Goal: Information Seeking & Learning: Learn about a topic

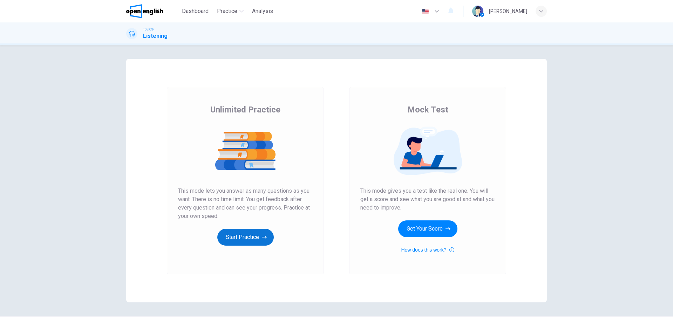
click at [242, 238] on button "Start Practice" at bounding box center [245, 237] width 56 height 17
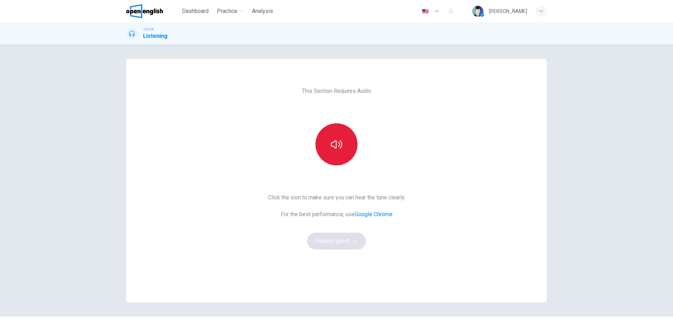
click at [336, 144] on icon "button" at bounding box center [336, 144] width 11 height 11
click at [330, 242] on button "Sounds good!" at bounding box center [336, 241] width 59 height 17
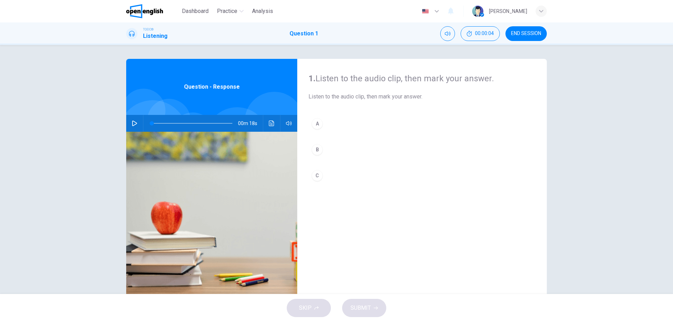
click at [132, 123] on icon "button" at bounding box center [135, 124] width 6 height 6
click at [316, 123] on div "A" at bounding box center [317, 123] width 11 height 11
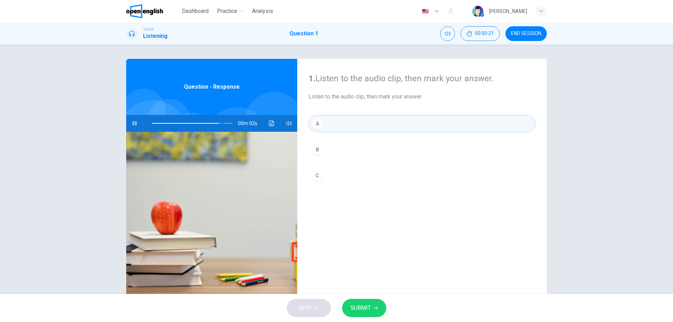
click at [358, 304] on span "SUBMIT" at bounding box center [361, 308] width 20 height 10
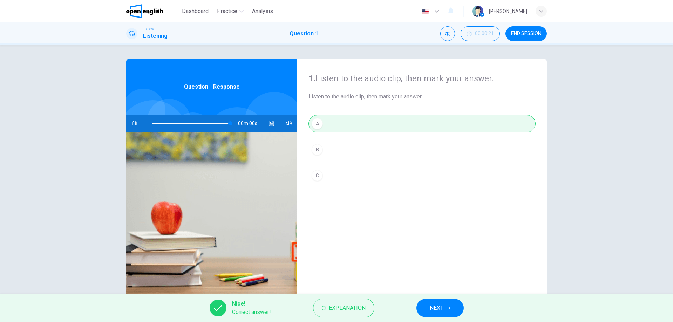
type input "*"
click at [431, 304] on span "NEXT" at bounding box center [437, 308] width 14 height 10
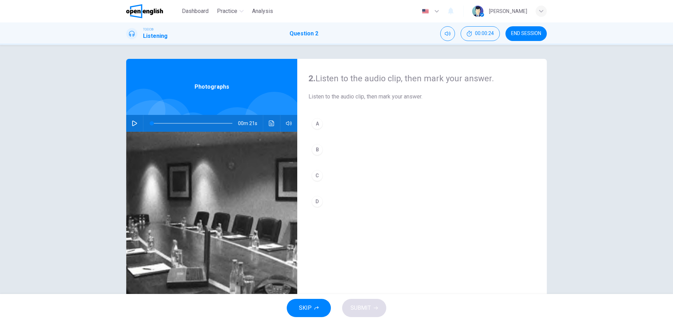
click at [133, 122] on icon "button" at bounding box center [135, 124] width 6 height 6
click at [315, 173] on div "C" at bounding box center [317, 175] width 11 height 11
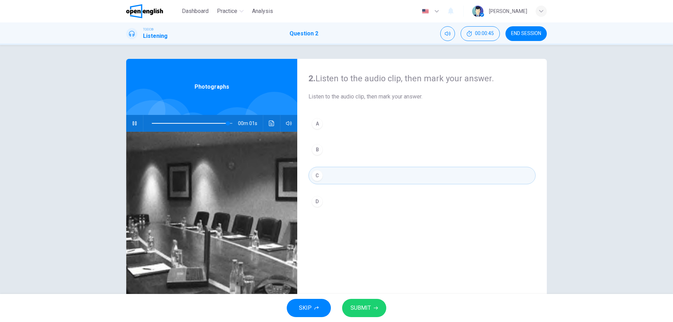
click at [359, 304] on span "SUBMIT" at bounding box center [361, 308] width 20 height 10
type input "*"
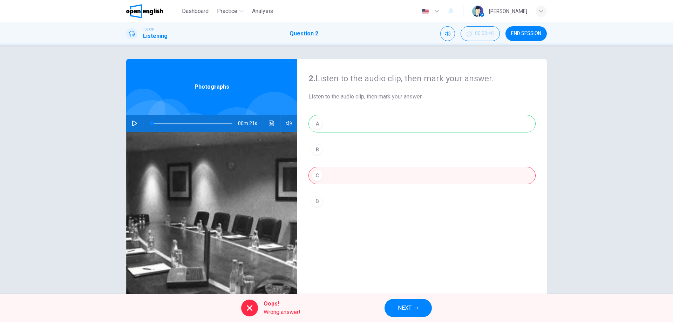
click at [316, 123] on div "A B C D" at bounding box center [421, 169] width 227 height 109
click at [395, 308] on button "NEXT" at bounding box center [408, 308] width 47 height 18
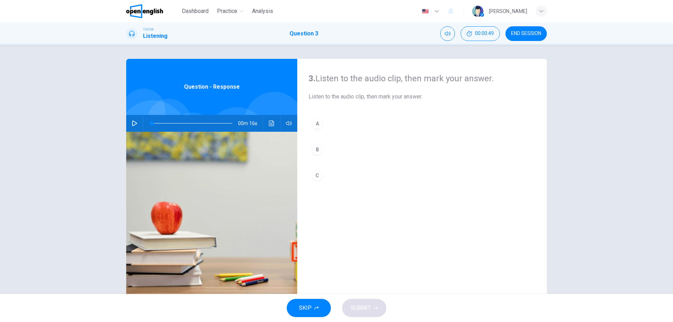
click at [132, 121] on icon "button" at bounding box center [134, 124] width 5 height 6
click at [314, 124] on div "A" at bounding box center [317, 123] width 11 height 11
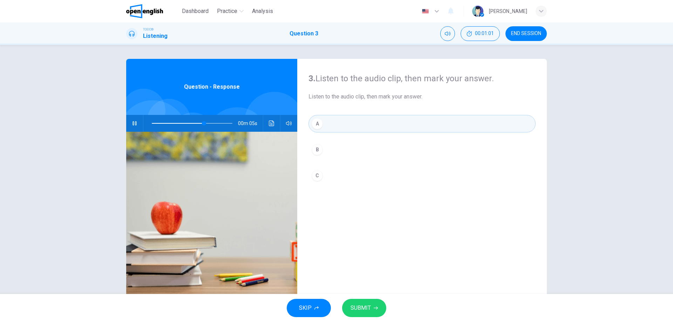
click at [358, 308] on span "SUBMIT" at bounding box center [361, 308] width 20 height 10
type input "**"
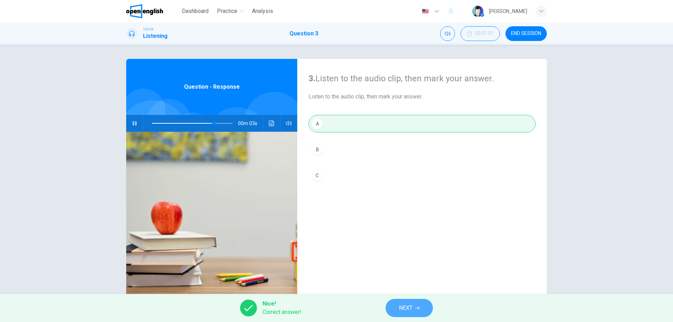
click at [397, 306] on button "NEXT" at bounding box center [409, 308] width 47 height 18
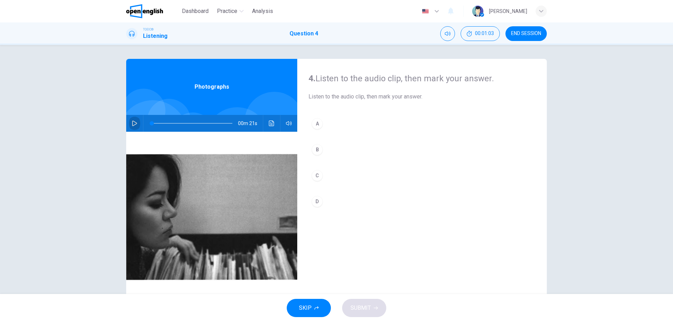
click at [132, 123] on icon "button" at bounding box center [135, 124] width 6 height 6
click at [313, 175] on div "C" at bounding box center [317, 175] width 11 height 11
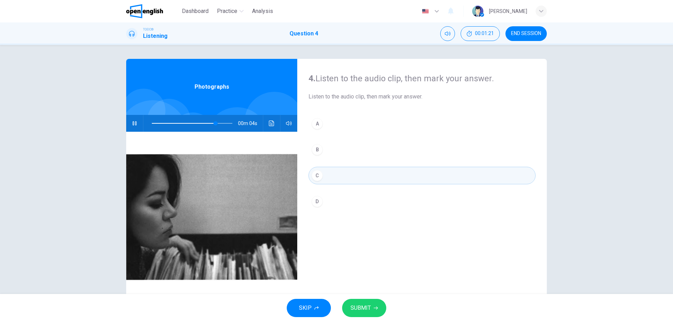
click at [377, 306] on button "SUBMIT" at bounding box center [364, 308] width 44 height 18
type input "**"
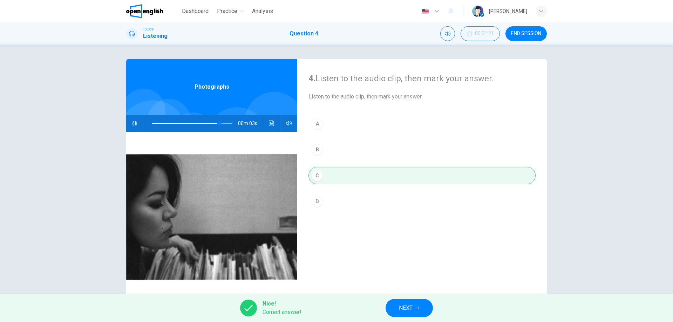
click at [397, 307] on button "NEXT" at bounding box center [409, 308] width 47 height 18
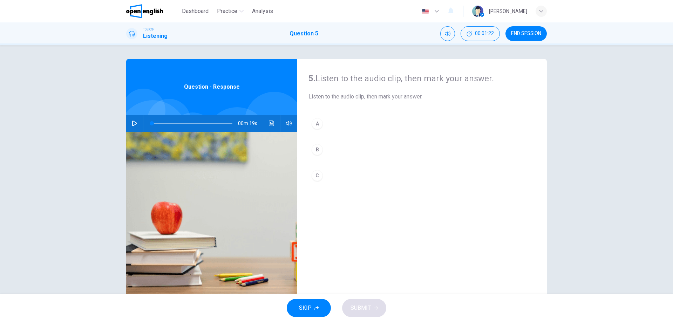
click at [132, 121] on icon "button" at bounding box center [135, 124] width 6 height 6
click at [314, 177] on div "C" at bounding box center [317, 175] width 11 height 11
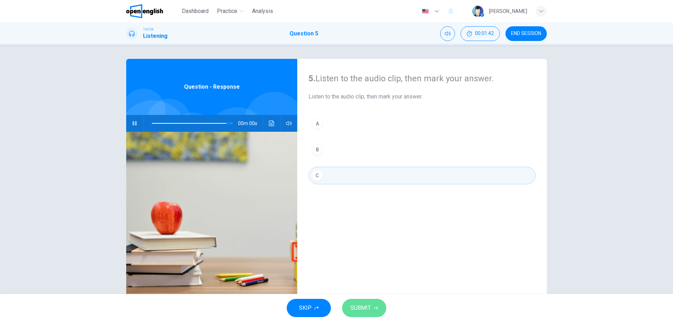
click at [358, 306] on span "SUBMIT" at bounding box center [361, 308] width 20 height 10
type input "*"
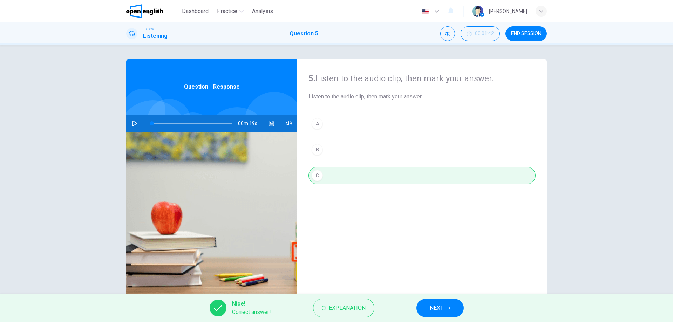
click at [439, 312] on span "NEXT" at bounding box center [437, 308] width 14 height 10
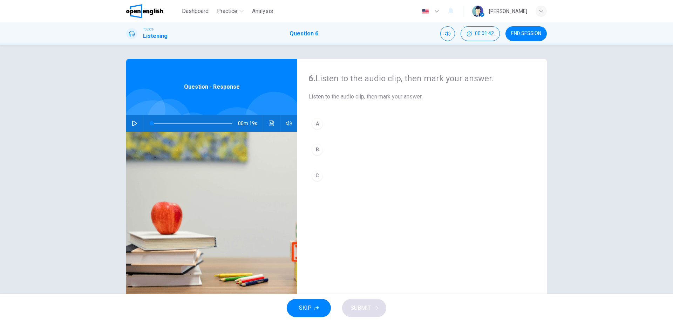
click at [132, 124] on icon "button" at bounding box center [135, 124] width 6 height 6
click at [315, 175] on div "C" at bounding box center [317, 175] width 11 height 11
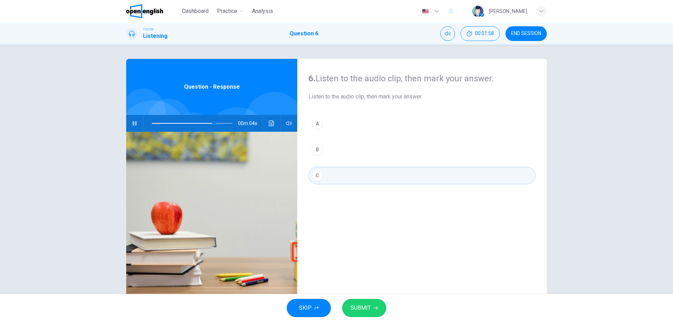
click at [356, 308] on span "SUBMIT" at bounding box center [361, 308] width 20 height 10
type input "**"
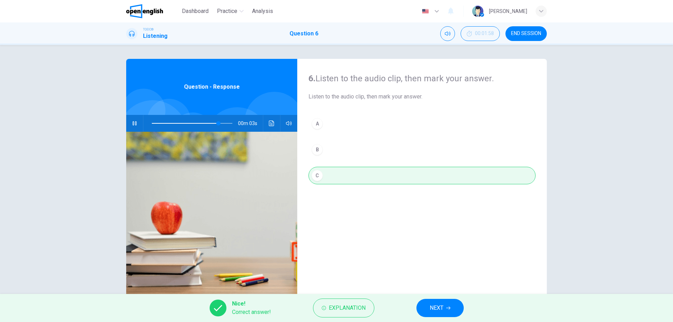
click at [439, 307] on span "NEXT" at bounding box center [437, 308] width 14 height 10
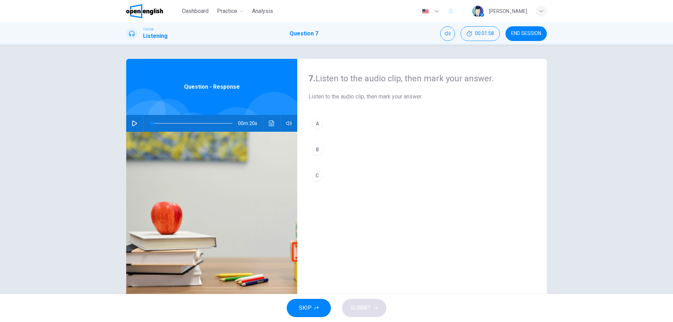
click at [129, 121] on button "button" at bounding box center [134, 123] width 11 height 17
click at [318, 178] on div "C" at bounding box center [317, 175] width 11 height 11
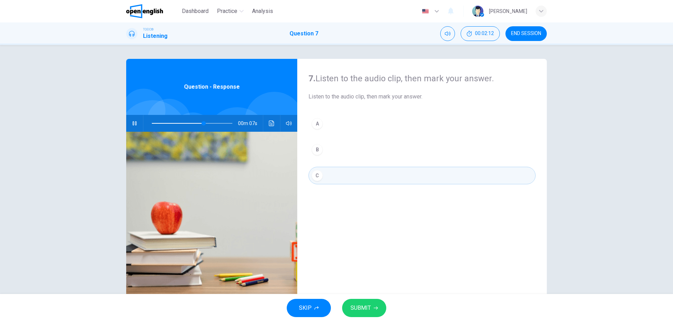
click at [366, 309] on span "SUBMIT" at bounding box center [361, 308] width 20 height 10
type input "**"
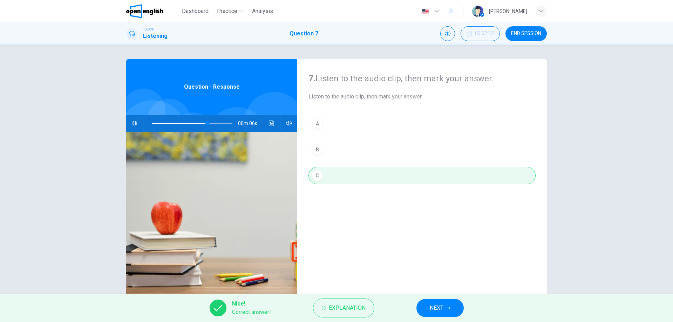
click at [435, 305] on span "NEXT" at bounding box center [437, 308] width 14 height 10
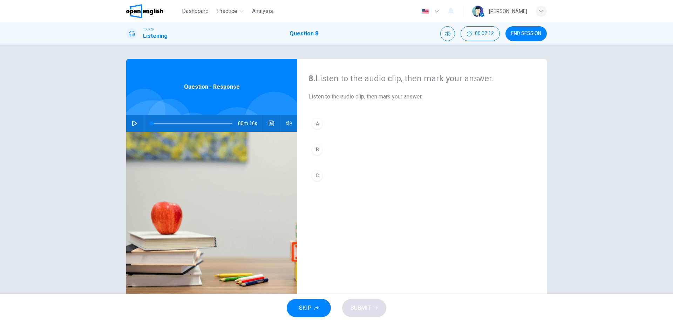
click at [132, 121] on icon "button" at bounding box center [134, 124] width 5 height 6
click at [317, 123] on div "A" at bounding box center [317, 123] width 11 height 11
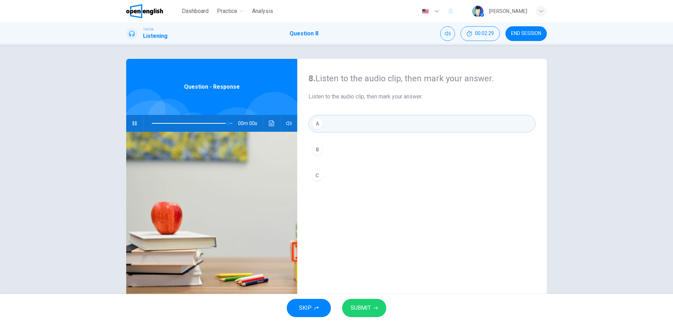
click at [369, 304] on span "SUBMIT" at bounding box center [361, 308] width 20 height 10
type input "*"
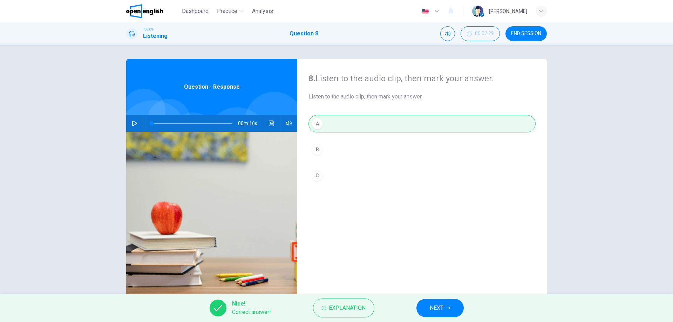
click at [423, 307] on button "NEXT" at bounding box center [439, 308] width 47 height 18
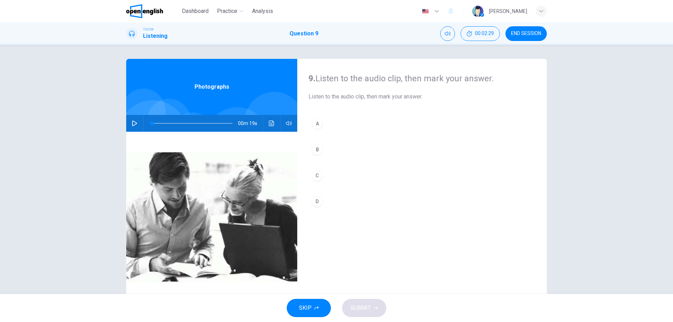
click at [129, 124] on button "button" at bounding box center [134, 123] width 11 height 17
click at [315, 124] on div "A" at bounding box center [317, 123] width 11 height 11
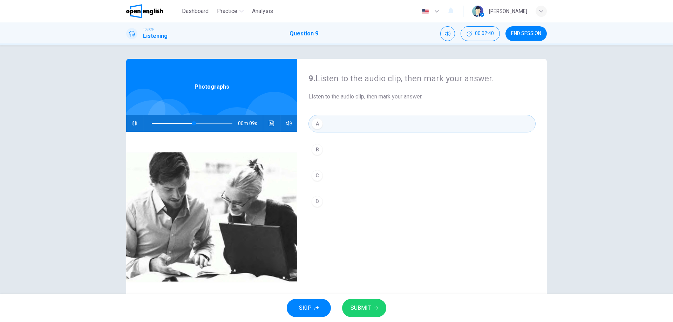
click at [358, 305] on span "SUBMIT" at bounding box center [361, 308] width 20 height 10
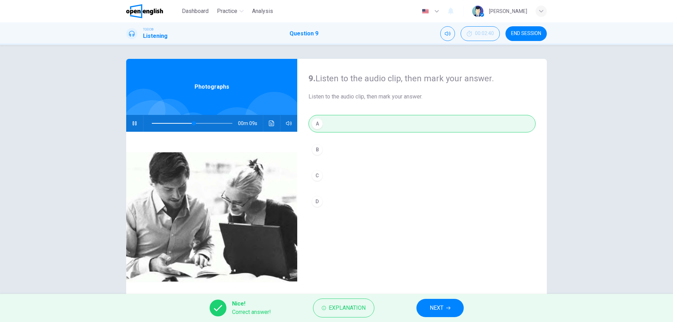
type input "**"
click at [439, 307] on span "NEXT" at bounding box center [437, 308] width 14 height 10
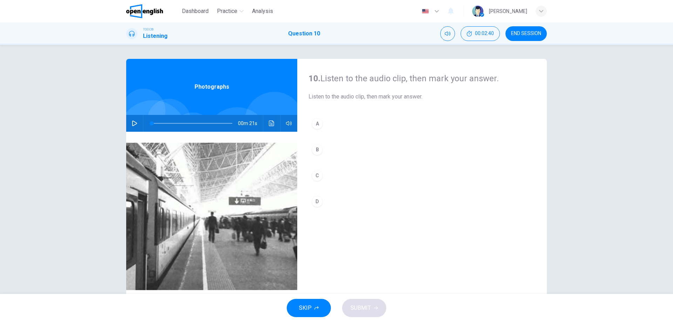
click at [134, 124] on icon "button" at bounding box center [135, 124] width 6 height 6
click at [314, 123] on div "A" at bounding box center [317, 123] width 11 height 11
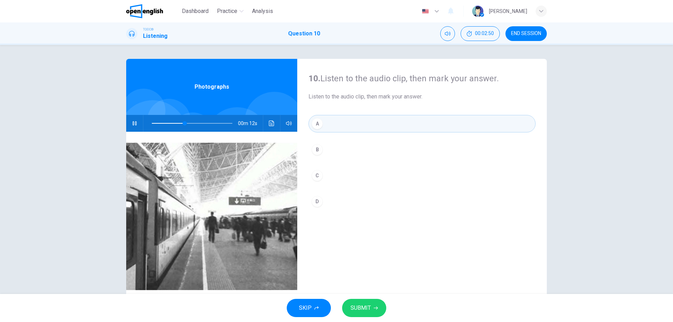
click at [364, 311] on span "SUBMIT" at bounding box center [361, 308] width 20 height 10
type input "**"
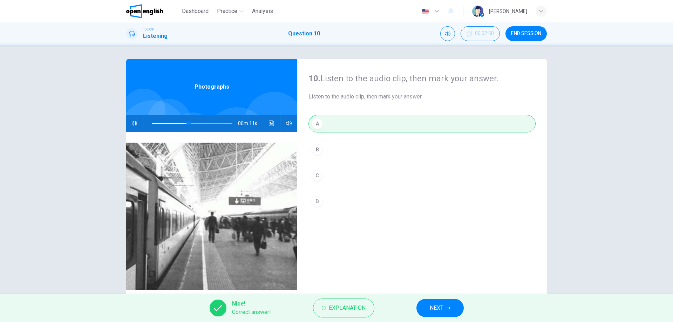
click at [432, 308] on span "NEXT" at bounding box center [437, 308] width 14 height 10
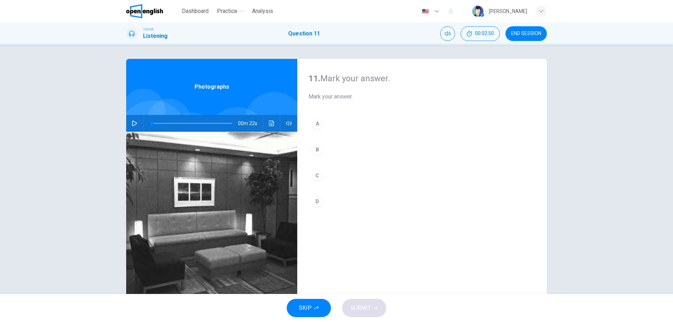
drag, startPoint x: 132, startPoint y: 121, endPoint x: 142, endPoint y: 133, distance: 15.3
click at [133, 121] on icon "button" at bounding box center [135, 124] width 6 height 6
drag, startPoint x: 316, startPoint y: 175, endPoint x: 319, endPoint y: 203, distance: 28.3
click at [316, 175] on div "C" at bounding box center [317, 175] width 11 height 11
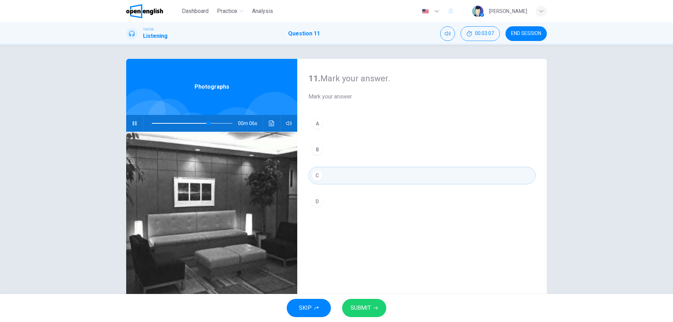
click at [359, 305] on span "SUBMIT" at bounding box center [361, 308] width 20 height 10
type input "**"
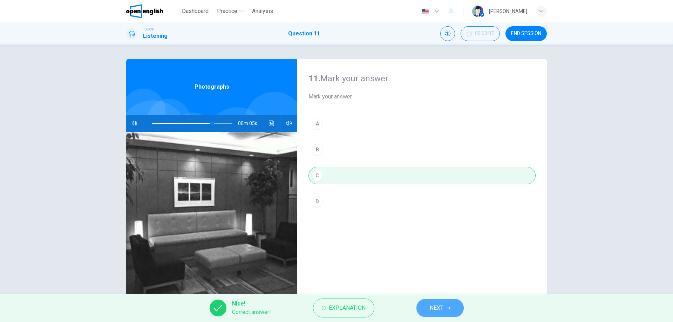
click at [433, 308] on span "NEXT" at bounding box center [437, 308] width 14 height 10
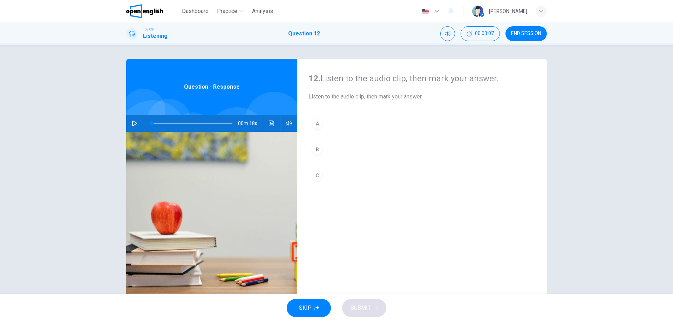
click at [133, 124] on icon "button" at bounding box center [135, 124] width 6 height 6
click at [315, 177] on div "C" at bounding box center [317, 175] width 11 height 11
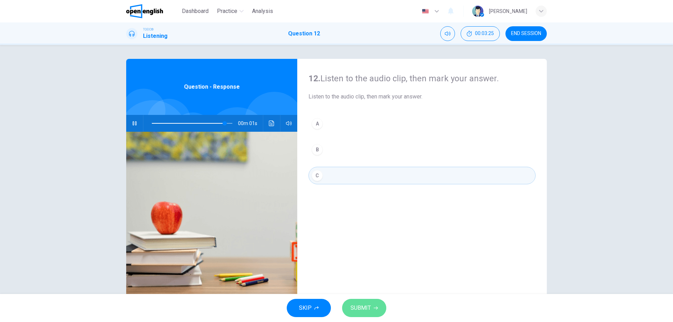
click at [363, 308] on span "SUBMIT" at bounding box center [361, 308] width 20 height 10
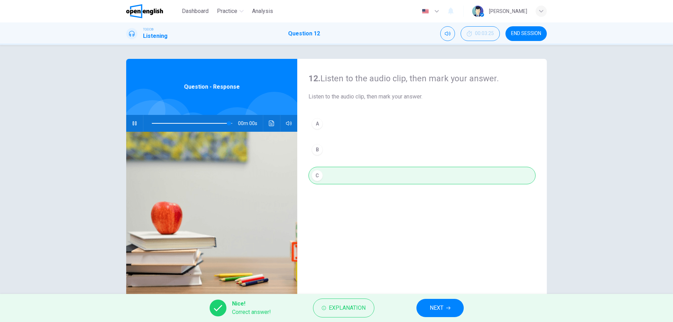
type input "*"
click at [435, 307] on span "NEXT" at bounding box center [437, 308] width 14 height 10
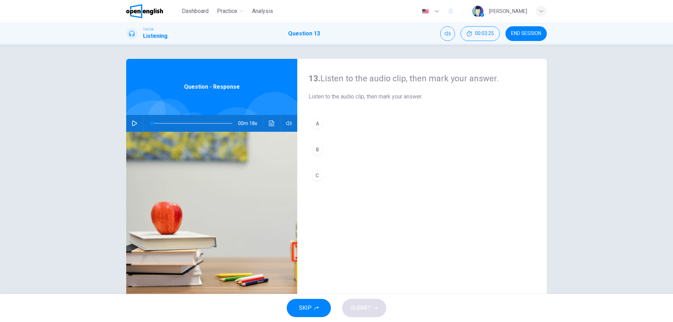
click at [130, 123] on button "button" at bounding box center [134, 123] width 11 height 17
click at [314, 149] on div "B" at bounding box center [317, 149] width 11 height 11
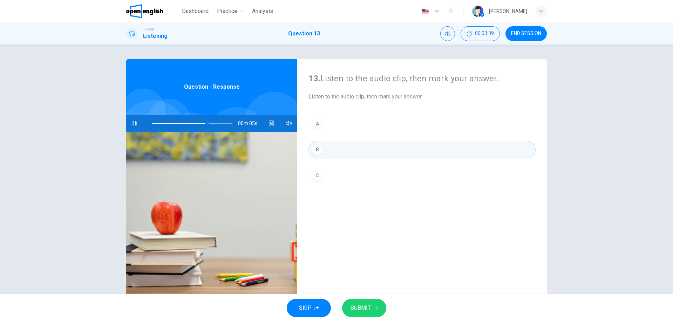
click at [358, 302] on button "SUBMIT" at bounding box center [364, 308] width 44 height 18
type input "**"
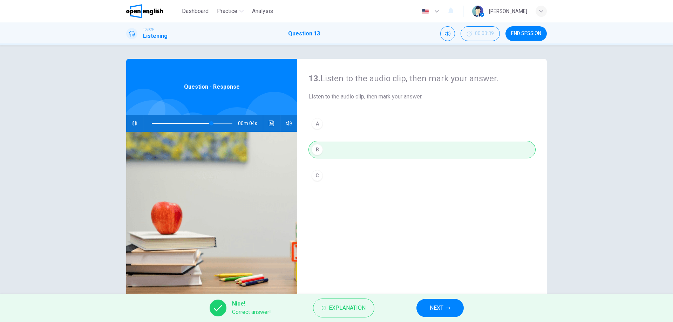
click at [437, 308] on span "NEXT" at bounding box center [437, 308] width 14 height 10
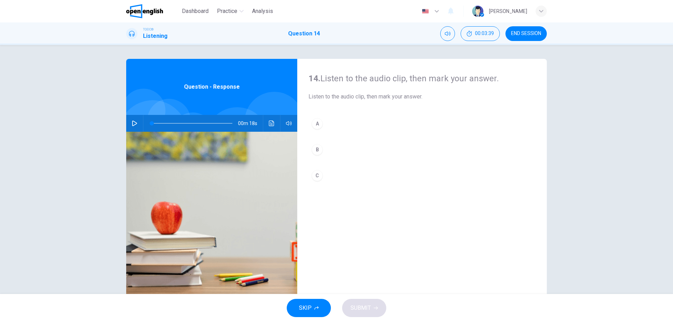
click at [134, 123] on icon "button" at bounding box center [135, 124] width 6 height 6
click at [314, 149] on div "B" at bounding box center [317, 149] width 11 height 11
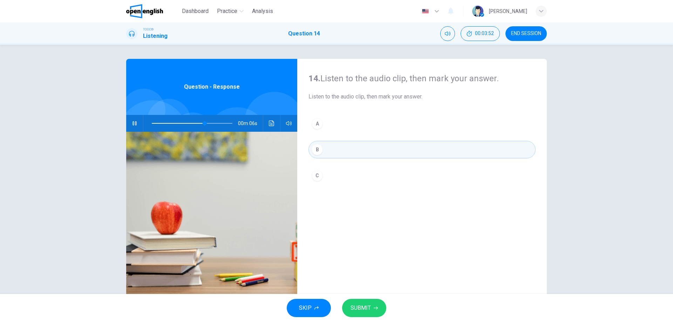
click at [356, 307] on span "SUBMIT" at bounding box center [361, 308] width 20 height 10
type input "**"
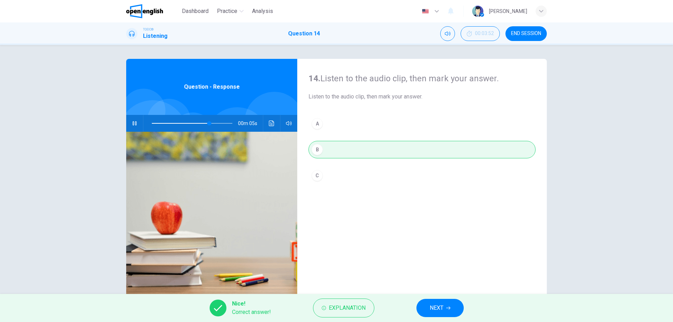
click at [431, 306] on span "NEXT" at bounding box center [437, 308] width 14 height 10
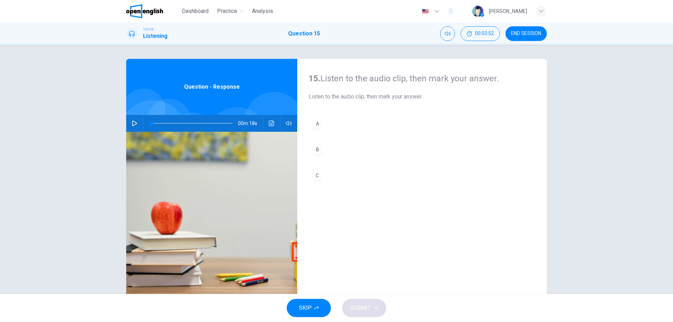
click at [135, 122] on icon "button" at bounding box center [135, 124] width 6 height 6
click at [317, 149] on div "B" at bounding box center [317, 149] width 11 height 11
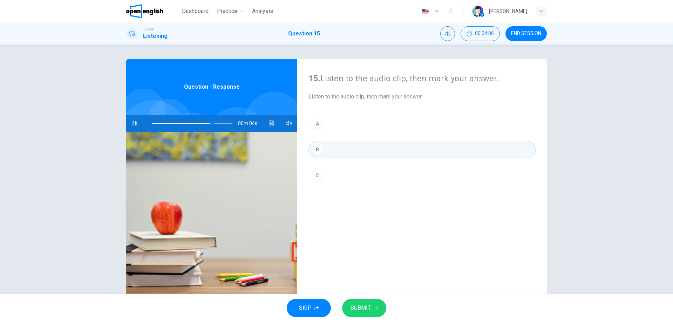
click at [361, 304] on span "SUBMIT" at bounding box center [361, 308] width 20 height 10
type input "**"
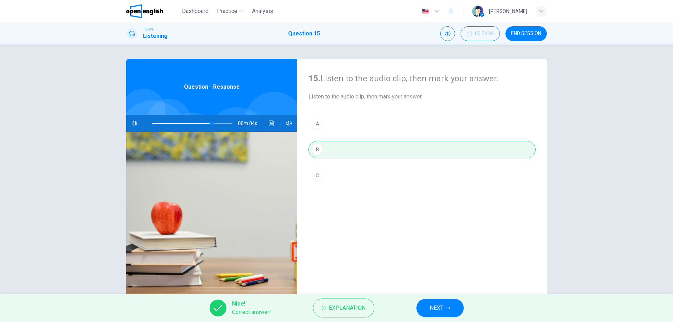
click at [448, 310] on icon "button" at bounding box center [448, 308] width 4 height 4
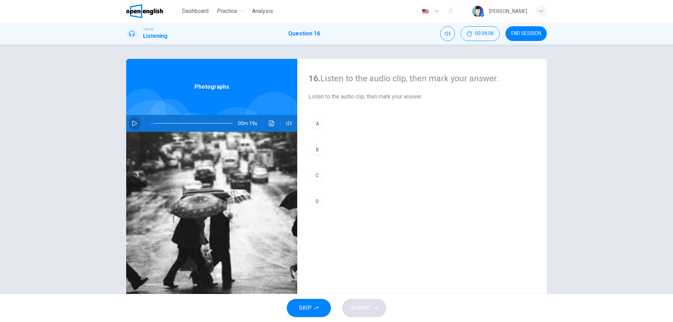
click at [132, 122] on icon "button" at bounding box center [134, 124] width 5 height 6
click at [314, 148] on div "B" at bounding box center [317, 149] width 11 height 11
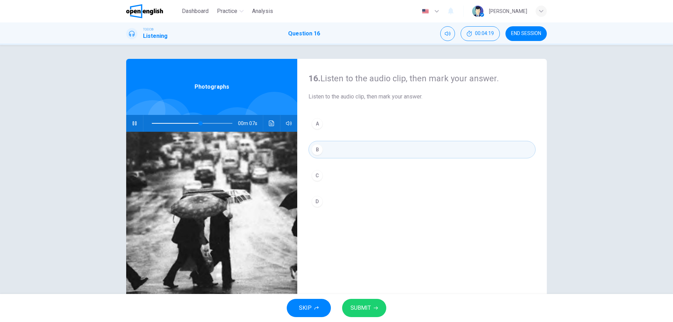
click at [355, 309] on span "SUBMIT" at bounding box center [361, 308] width 20 height 10
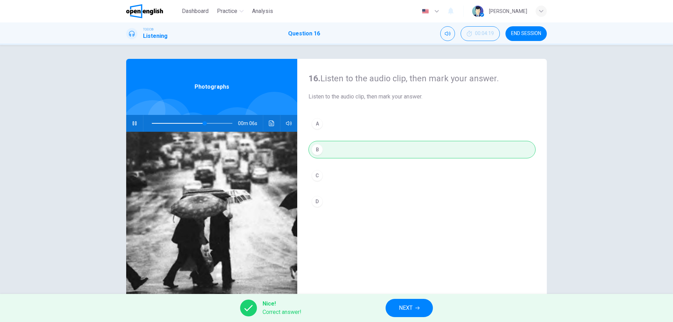
type input "**"
click at [415, 305] on button "NEXT" at bounding box center [409, 308] width 47 height 18
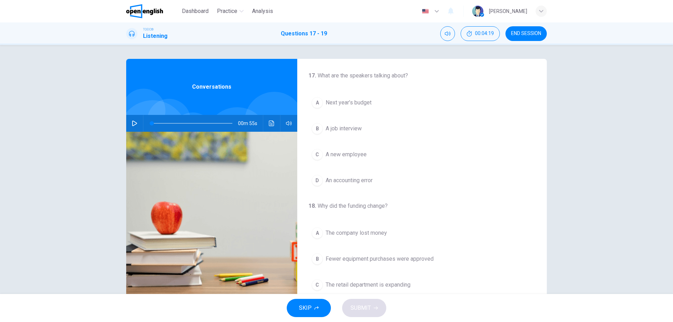
click at [132, 122] on icon "button" at bounding box center [135, 124] width 6 height 6
click at [317, 156] on div "D" at bounding box center [317, 156] width 11 height 11
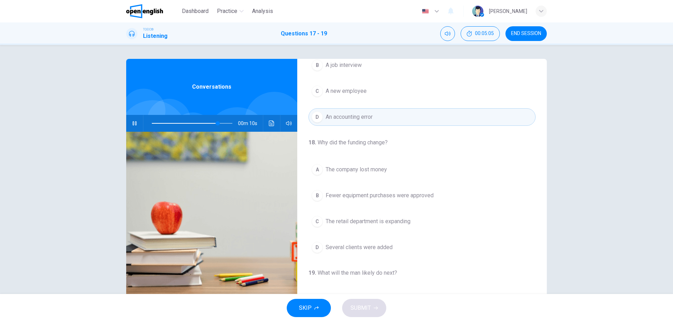
scroll to position [70, 0]
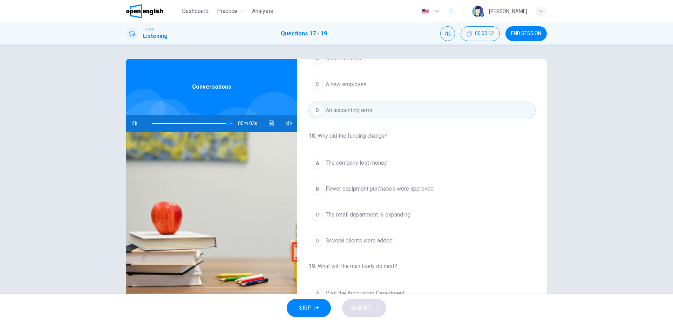
click at [314, 188] on div "B" at bounding box center [317, 188] width 11 height 11
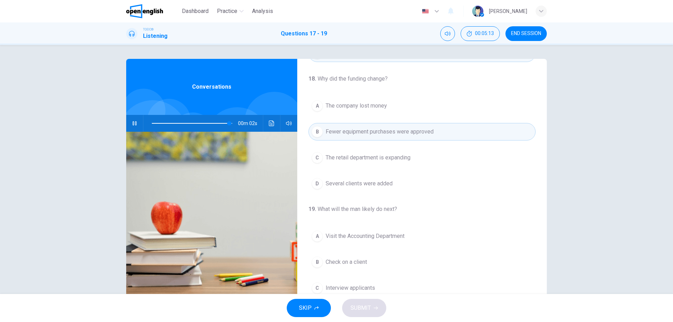
scroll to position [129, 0]
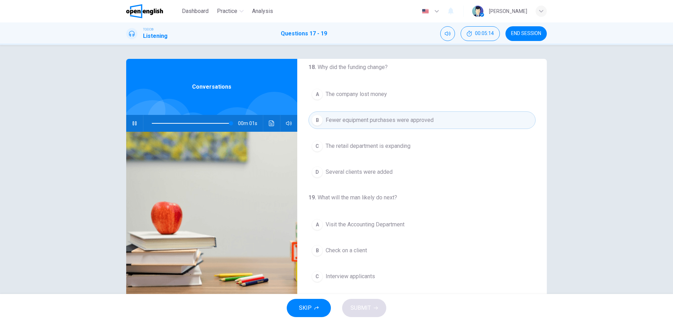
type input "*"
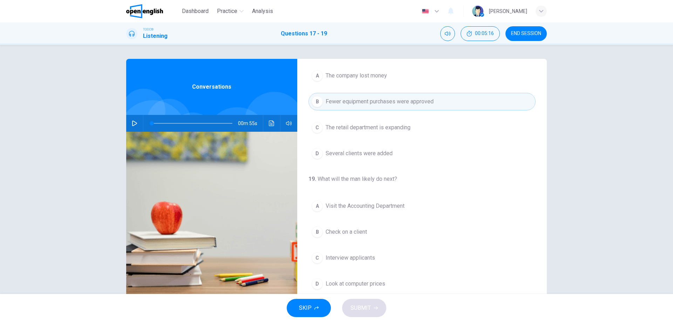
scroll to position [160, 0]
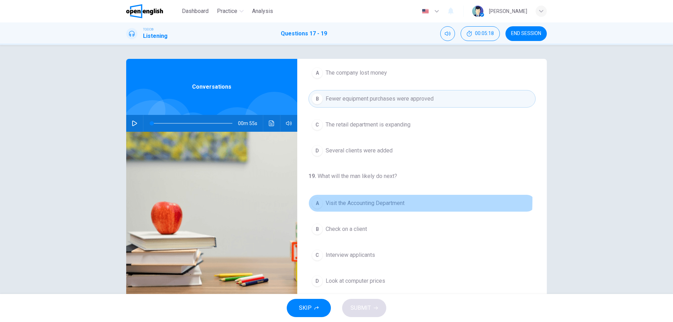
click at [313, 200] on div "A" at bounding box center [317, 203] width 11 height 11
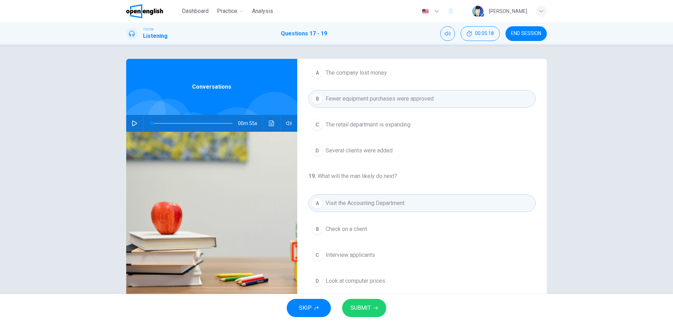
click at [365, 306] on span "SUBMIT" at bounding box center [361, 308] width 20 height 10
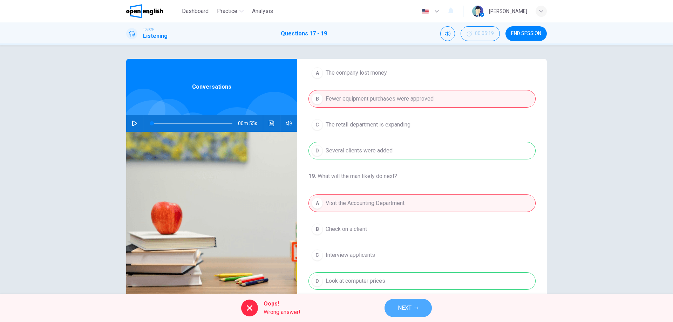
click at [403, 311] on span "NEXT" at bounding box center [405, 308] width 14 height 10
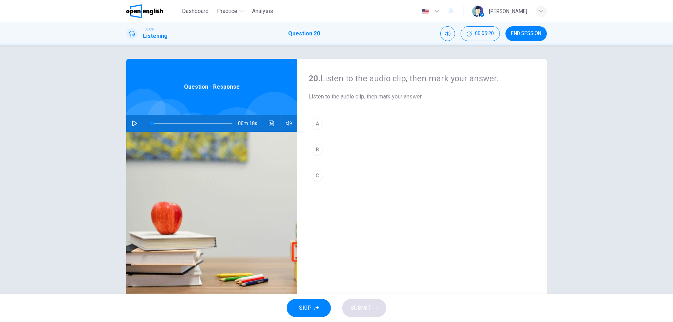
click at [132, 122] on icon "button" at bounding box center [134, 124] width 5 height 6
click at [313, 147] on div "B" at bounding box center [317, 149] width 11 height 11
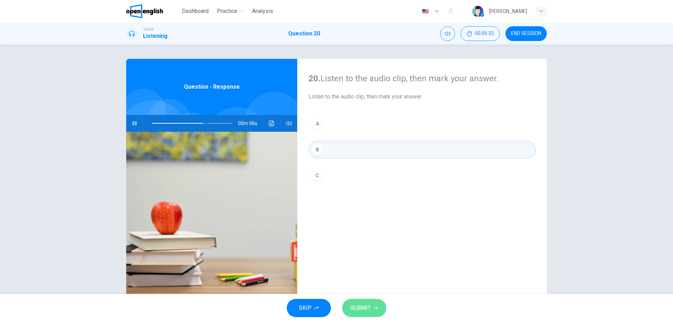
click at [359, 308] on span "SUBMIT" at bounding box center [361, 308] width 20 height 10
type input "**"
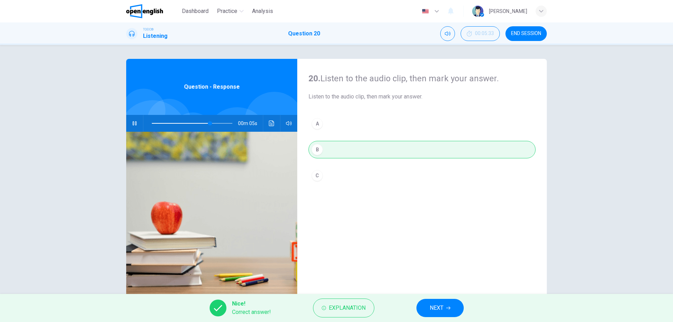
click at [435, 307] on span "NEXT" at bounding box center [437, 308] width 14 height 10
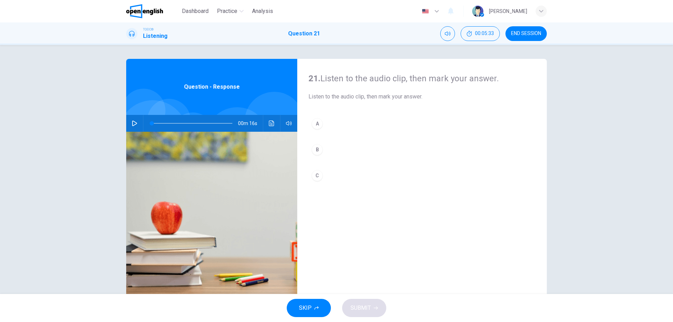
click at [133, 122] on icon "button" at bounding box center [134, 124] width 5 height 6
click at [315, 122] on div "A" at bounding box center [317, 123] width 11 height 11
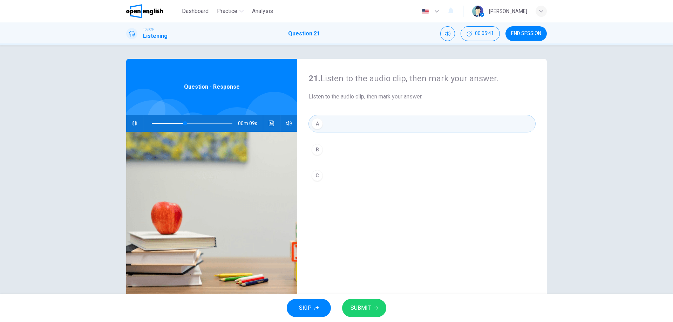
click at [357, 308] on span "SUBMIT" at bounding box center [361, 308] width 20 height 10
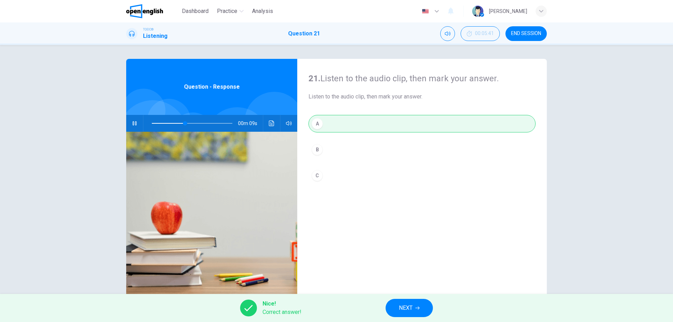
type input "**"
click at [422, 308] on button "NEXT" at bounding box center [409, 308] width 47 height 18
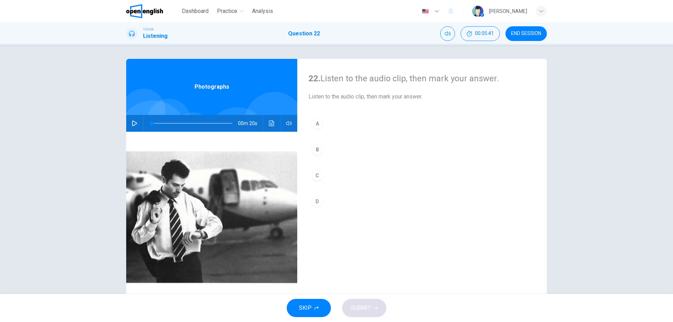
click at [132, 121] on icon "button" at bounding box center [134, 124] width 5 height 6
drag, startPoint x: 315, startPoint y: 149, endPoint x: 316, endPoint y: 155, distance: 5.7
click at [315, 149] on div "B" at bounding box center [317, 149] width 11 height 11
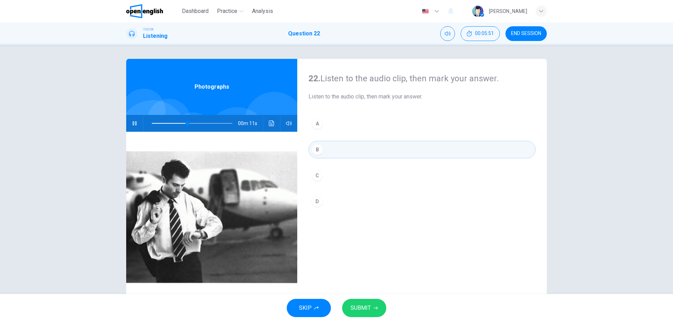
click at [356, 303] on button "SUBMIT" at bounding box center [364, 308] width 44 height 18
type input "**"
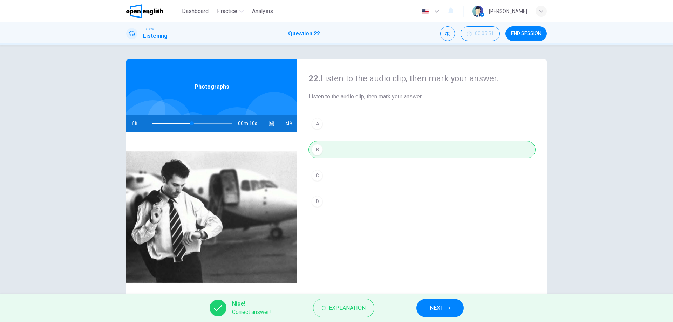
click at [436, 309] on span "NEXT" at bounding box center [437, 308] width 14 height 10
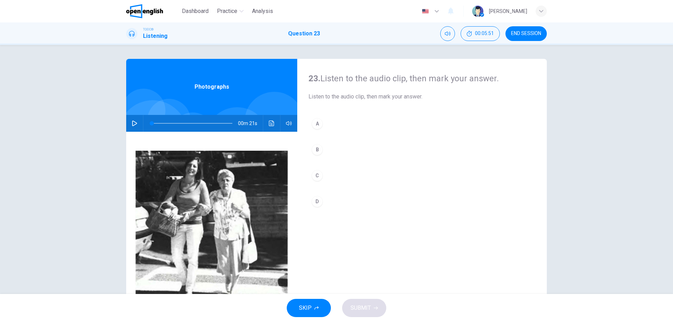
click at [132, 124] on icon "button" at bounding box center [135, 124] width 6 height 6
click at [316, 203] on div "D" at bounding box center [317, 201] width 11 height 11
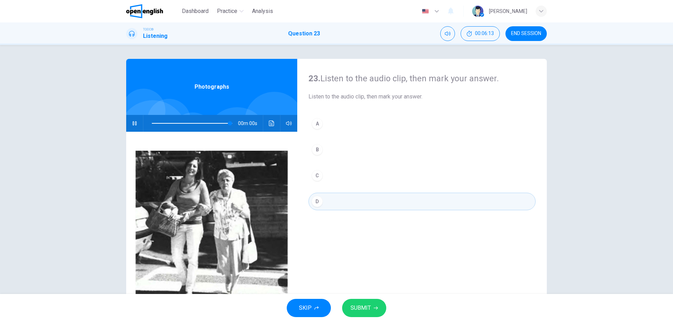
type input "*"
click at [360, 306] on span "SUBMIT" at bounding box center [361, 308] width 20 height 10
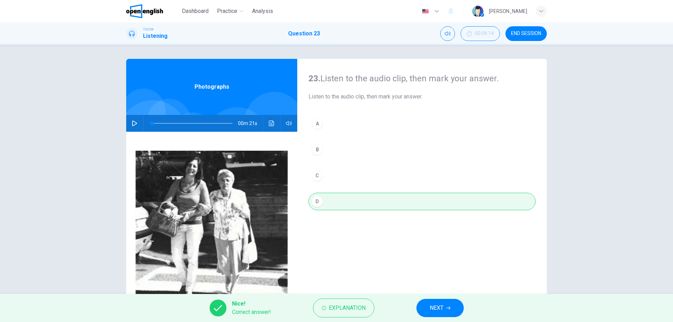
click at [435, 307] on span "NEXT" at bounding box center [437, 308] width 14 height 10
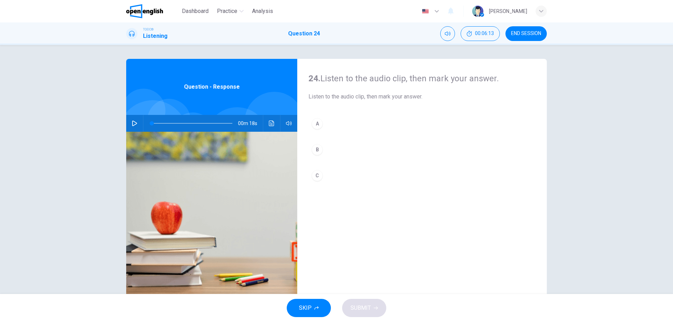
click at [135, 124] on icon "button" at bounding box center [135, 124] width 6 height 6
click at [315, 148] on div "B" at bounding box center [317, 149] width 11 height 11
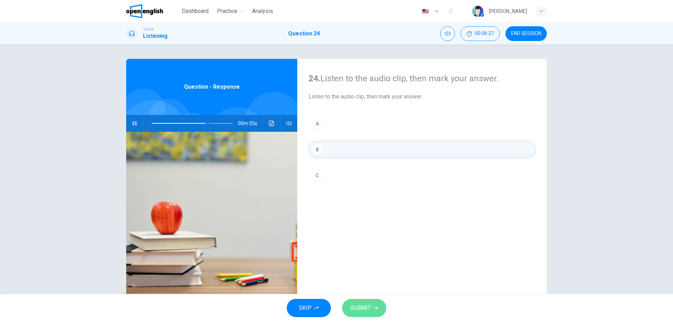
drag, startPoint x: 367, startPoint y: 310, endPoint x: 386, endPoint y: 312, distance: 19.4
click at [367, 310] on span "SUBMIT" at bounding box center [361, 308] width 20 height 10
type input "**"
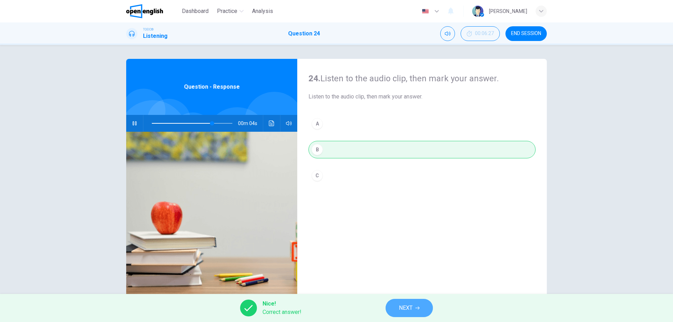
click at [408, 305] on span "NEXT" at bounding box center [406, 308] width 14 height 10
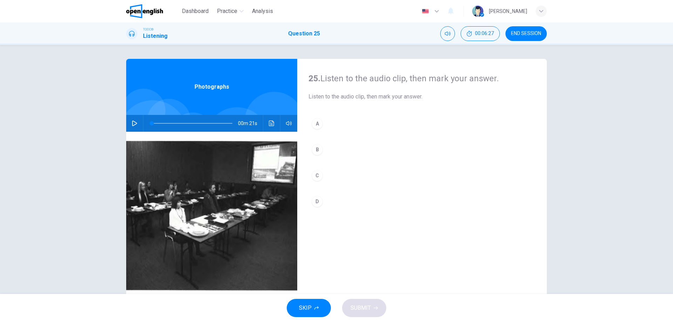
click at [130, 120] on button "button" at bounding box center [134, 123] width 11 height 17
click at [316, 175] on div "C" at bounding box center [317, 175] width 11 height 11
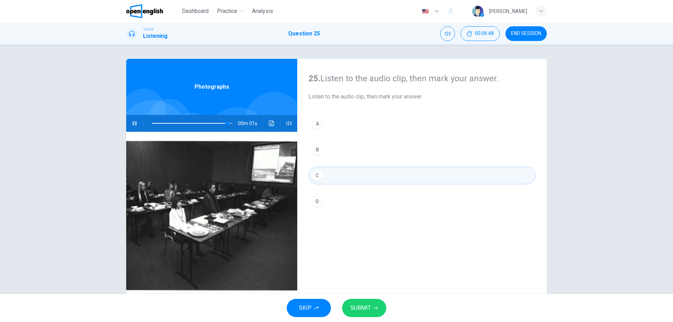
click at [360, 306] on span "SUBMIT" at bounding box center [361, 308] width 20 height 10
type input "*"
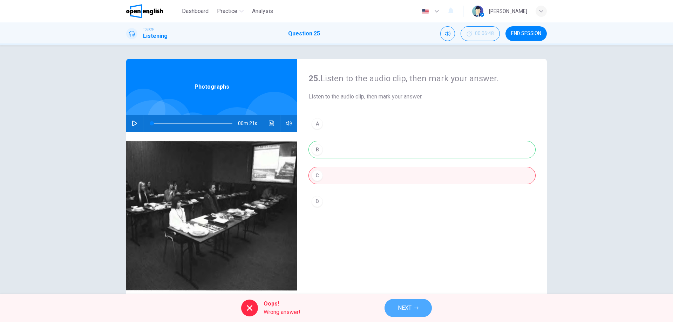
click at [406, 305] on span "NEXT" at bounding box center [405, 308] width 14 height 10
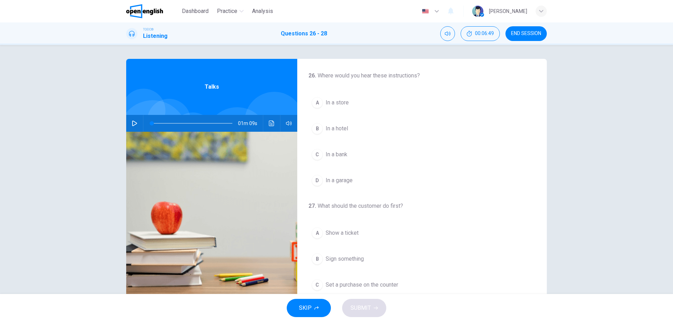
click at [132, 122] on icon "button" at bounding box center [134, 124] width 5 height 6
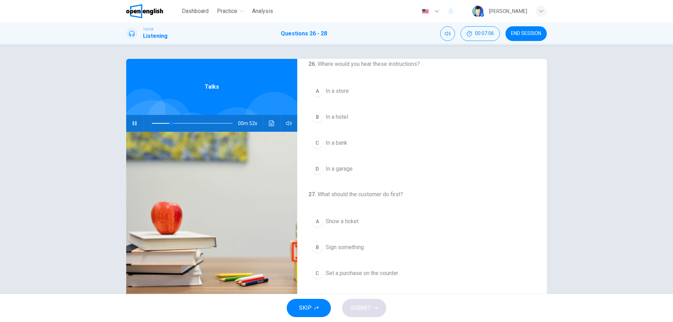
click at [315, 90] on div "A" at bounding box center [317, 91] width 11 height 11
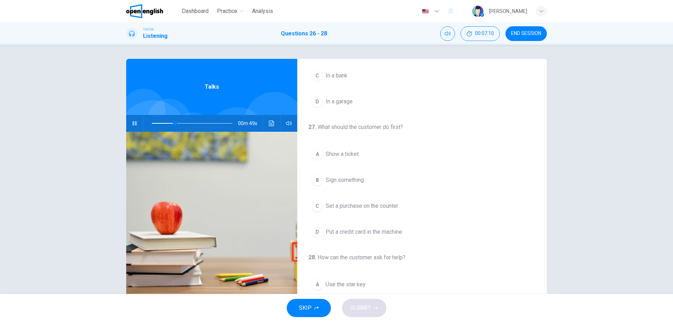
scroll to position [82, 0]
click at [314, 204] on div "C" at bounding box center [317, 203] width 11 height 11
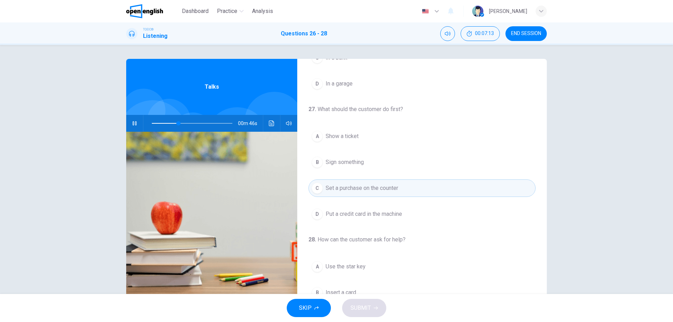
scroll to position [105, 0]
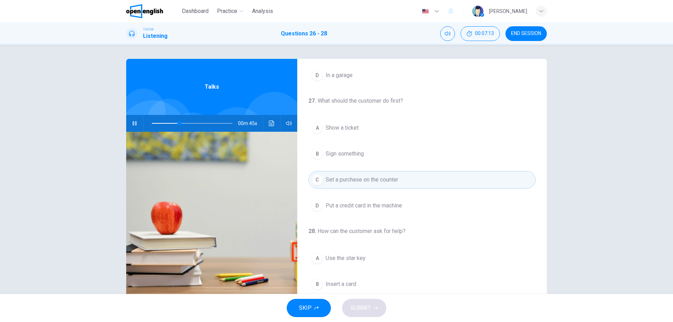
click at [317, 206] on div "D" at bounding box center [317, 205] width 11 height 11
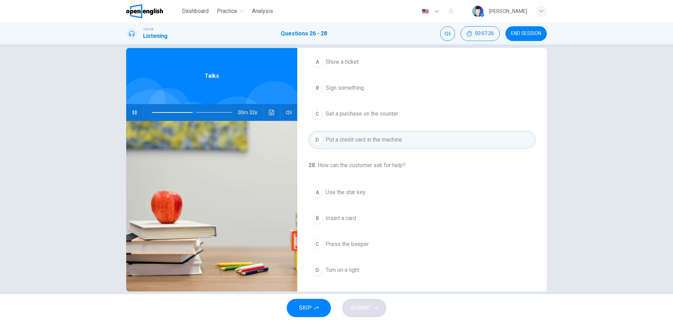
scroll to position [22, 0]
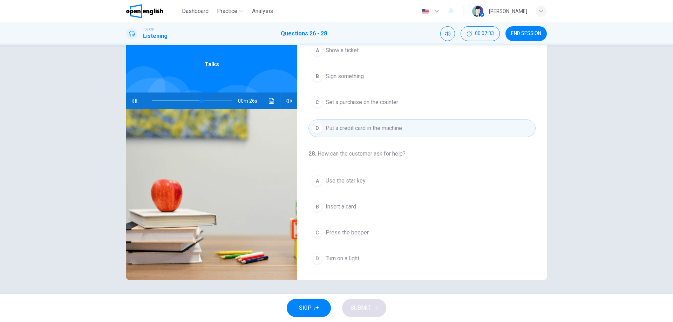
click at [314, 232] on div "C" at bounding box center [317, 232] width 11 height 11
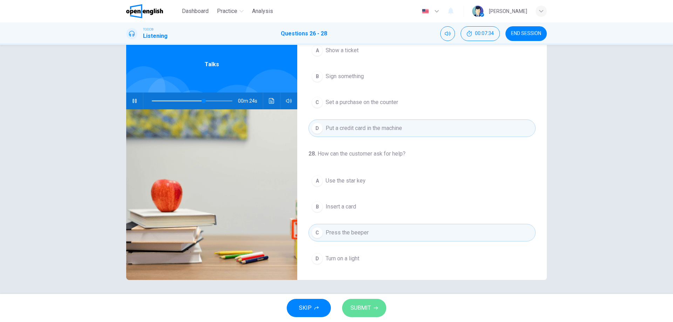
click at [364, 306] on span "SUBMIT" at bounding box center [361, 308] width 20 height 10
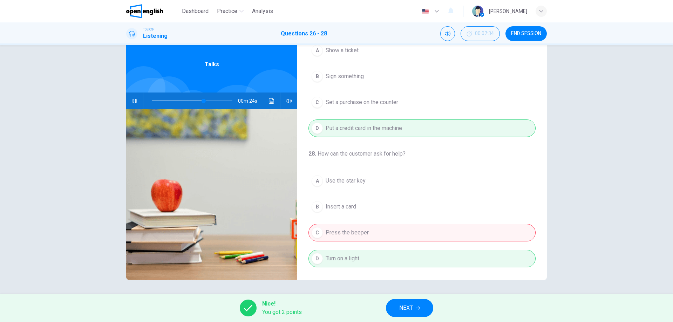
type input "**"
click at [415, 311] on button "NEXT" at bounding box center [409, 308] width 47 height 18
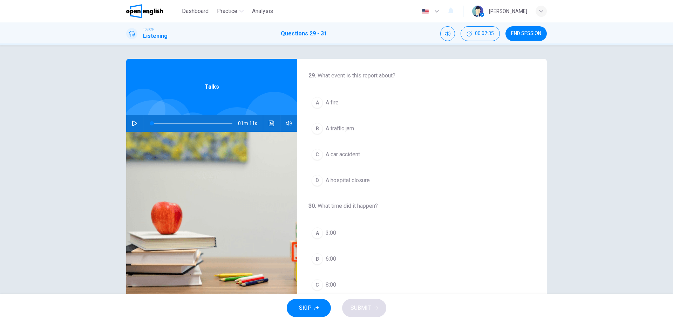
click at [132, 122] on icon "button" at bounding box center [135, 124] width 6 height 6
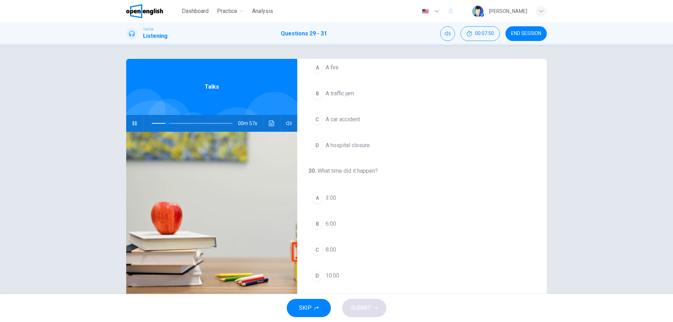
scroll to position [47, 0]
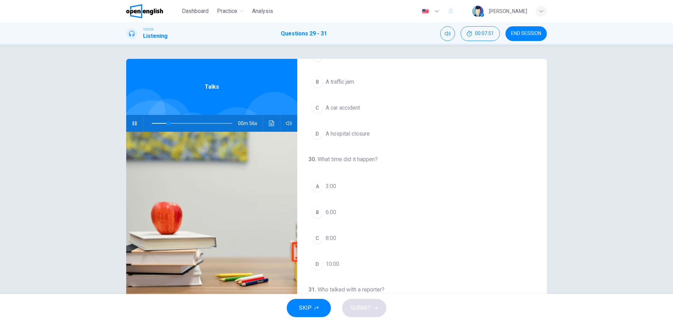
click at [313, 238] on div "C" at bounding box center [317, 238] width 11 height 11
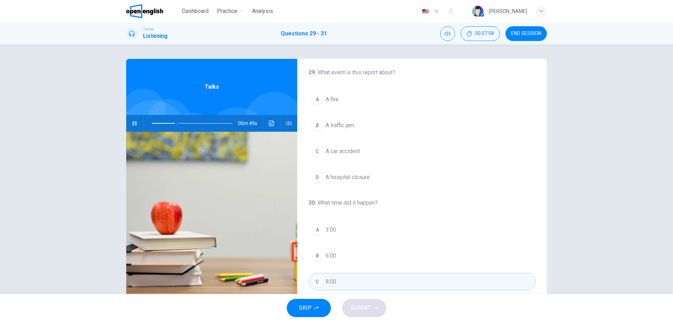
scroll to position [0, 0]
click at [315, 127] on div "B" at bounding box center [317, 128] width 11 height 11
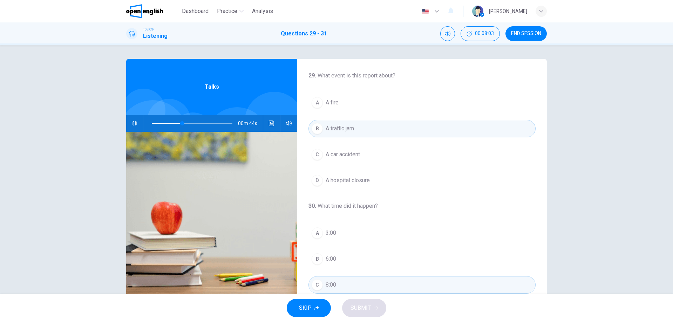
click at [315, 153] on div "C" at bounding box center [317, 154] width 11 height 11
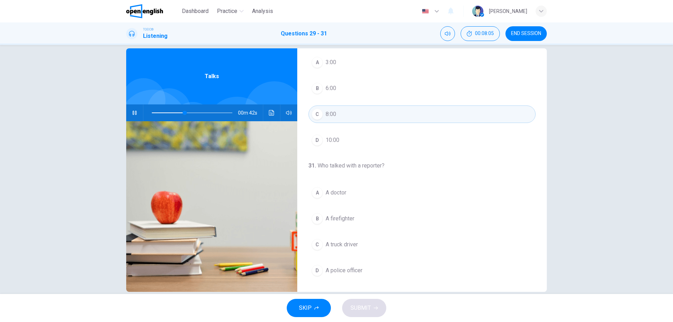
scroll to position [22, 0]
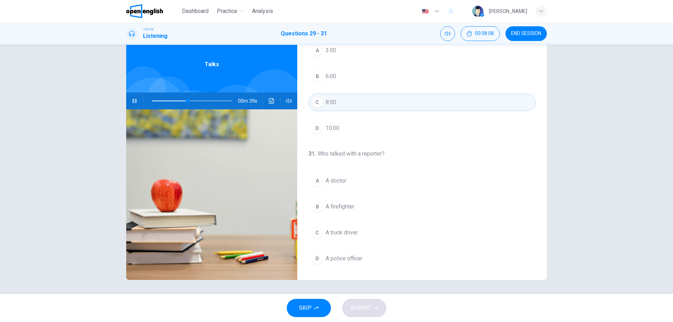
click at [317, 182] on div "A" at bounding box center [317, 180] width 11 height 11
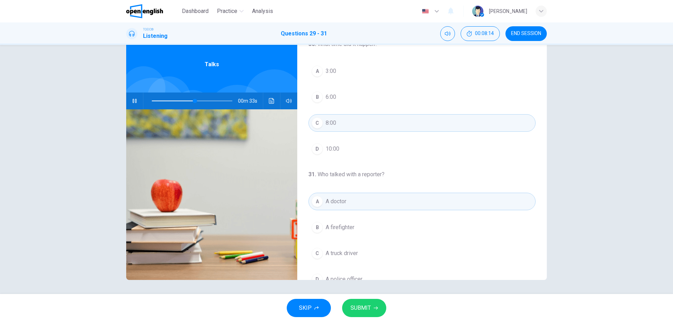
scroll to position [140, 0]
click at [360, 309] on span "SUBMIT" at bounding box center [361, 308] width 20 height 10
type input "**"
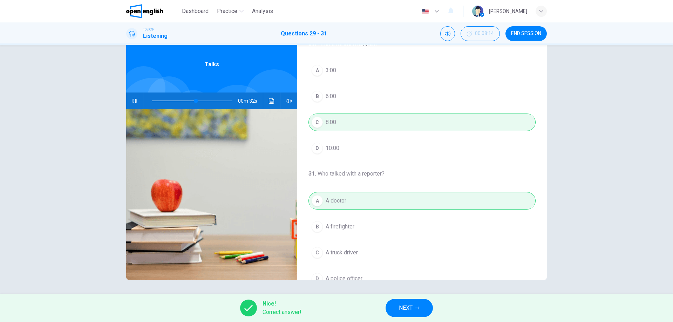
click at [403, 306] on span "NEXT" at bounding box center [406, 308] width 14 height 10
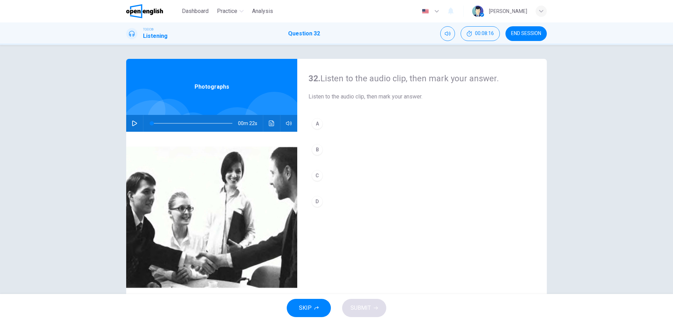
click at [134, 123] on icon "button" at bounding box center [135, 124] width 6 height 6
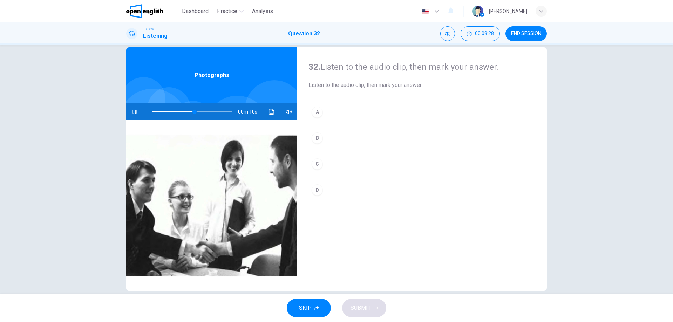
click at [315, 138] on div "B" at bounding box center [317, 137] width 11 height 11
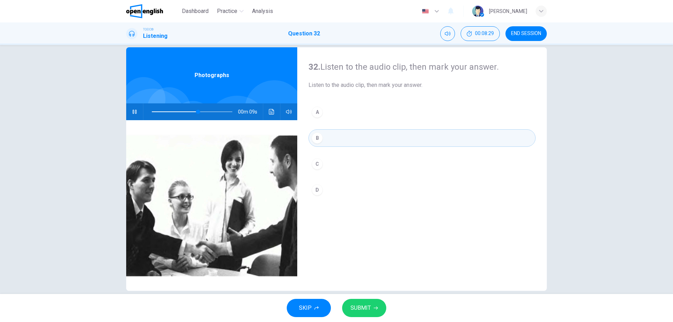
click at [362, 308] on span "SUBMIT" at bounding box center [361, 308] width 20 height 10
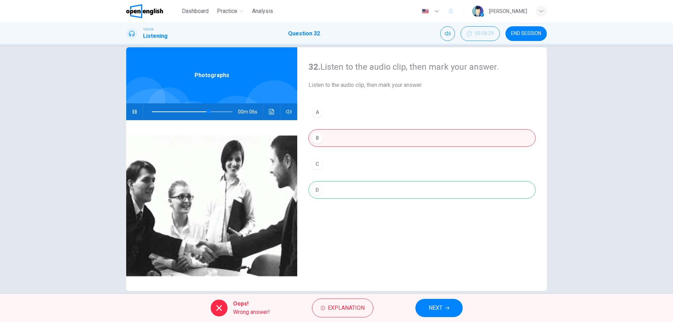
type input "**"
click at [314, 189] on div "A B C D" at bounding box center [421, 157] width 227 height 109
click at [438, 306] on span "NEXT" at bounding box center [436, 308] width 14 height 10
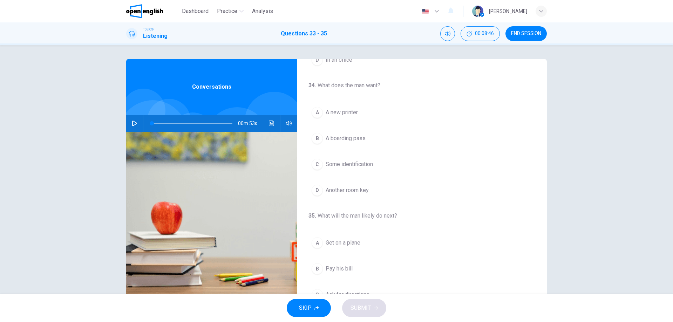
scroll to position [129, 0]
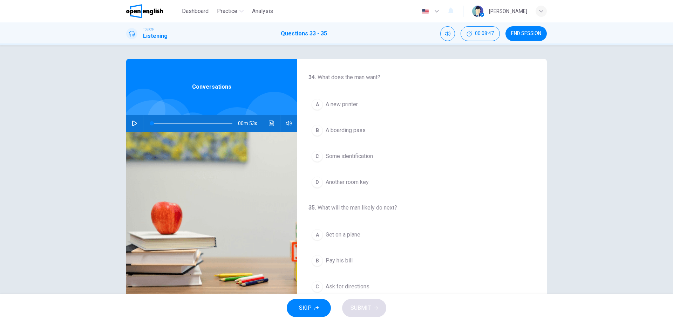
click at [132, 122] on icon "button" at bounding box center [135, 124] width 6 height 6
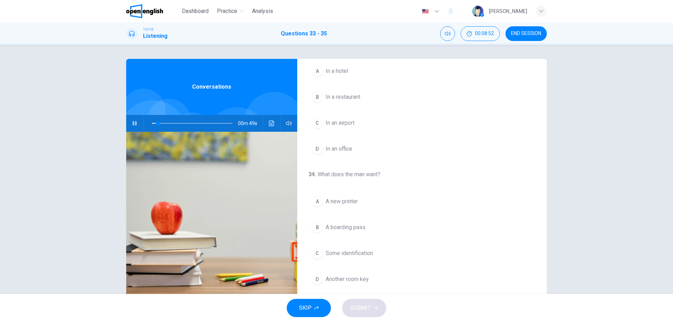
click at [318, 228] on div "B" at bounding box center [317, 227] width 11 height 11
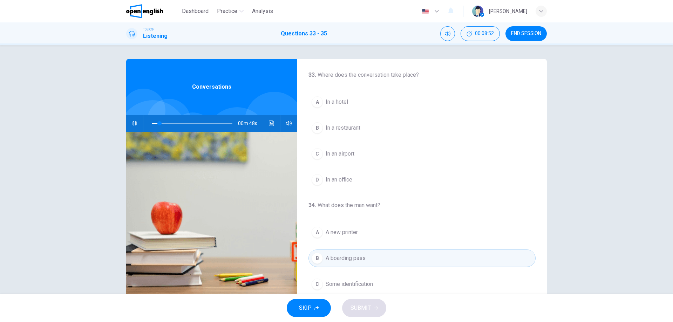
scroll to position [0, 0]
click at [315, 156] on div "C" at bounding box center [317, 154] width 11 height 11
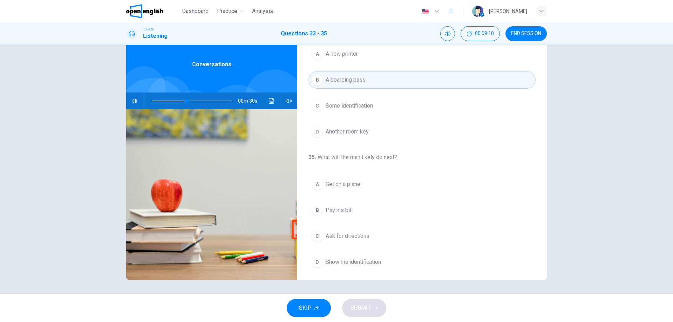
scroll to position [160, 0]
click at [319, 259] on div "D" at bounding box center [317, 258] width 11 height 11
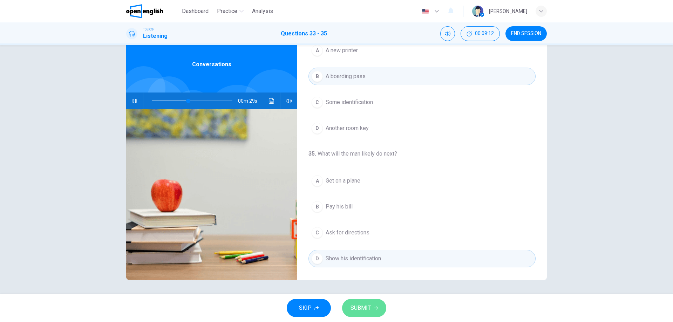
click at [370, 309] on button "SUBMIT" at bounding box center [364, 308] width 44 height 18
type input "**"
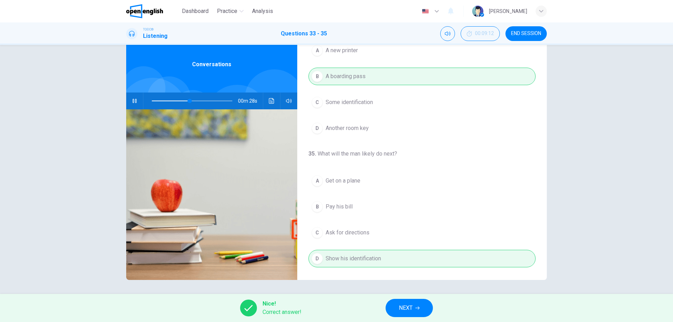
drag, startPoint x: 402, startPoint y: 307, endPoint x: 367, endPoint y: 290, distance: 38.6
click at [402, 307] on span "NEXT" at bounding box center [406, 308] width 14 height 10
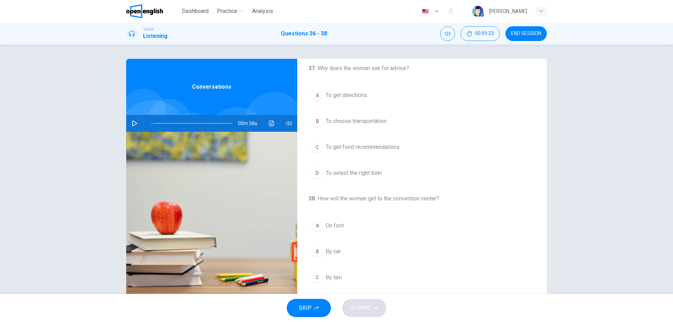
scroll to position [140, 0]
click at [133, 123] on icon "button" at bounding box center [135, 124] width 6 height 6
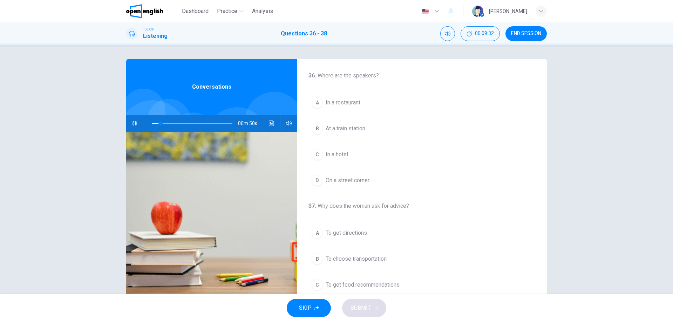
drag, startPoint x: 314, startPoint y: 151, endPoint x: 341, endPoint y: 178, distance: 37.9
click at [314, 151] on div "C" at bounding box center [317, 154] width 11 height 11
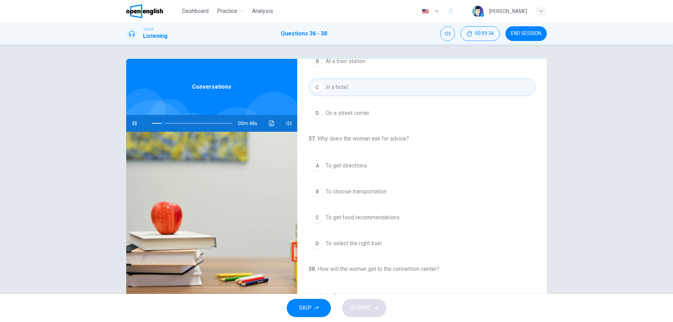
scroll to position [70, 0]
click at [313, 185] on div "B" at bounding box center [317, 188] width 11 height 11
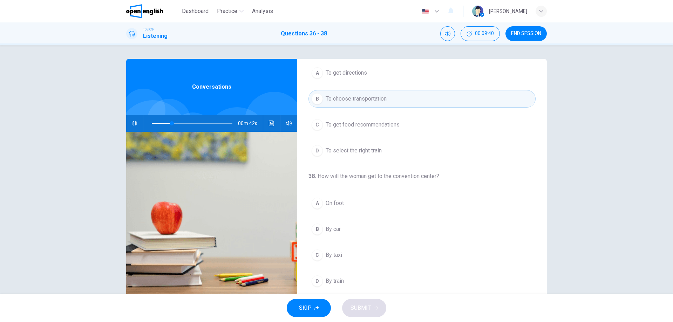
scroll to position [12, 0]
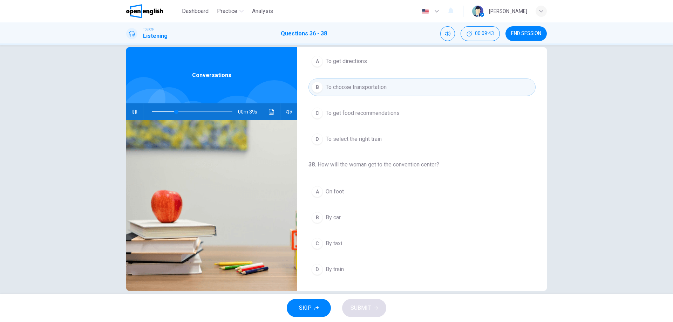
click at [316, 190] on div "A" at bounding box center [317, 191] width 11 height 11
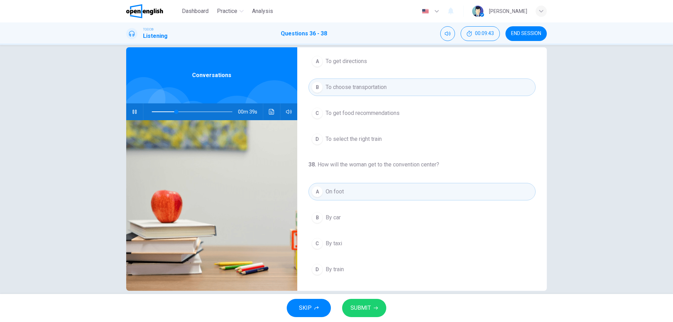
drag, startPoint x: 358, startPoint y: 313, endPoint x: 366, endPoint y: 313, distance: 7.4
click at [358, 313] on button "SUBMIT" at bounding box center [364, 308] width 44 height 18
type input "**"
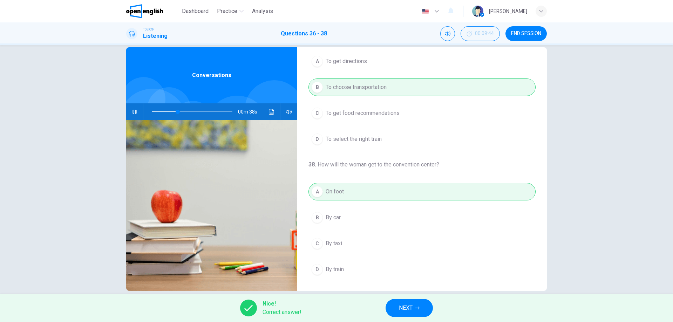
click at [406, 307] on span "NEXT" at bounding box center [406, 308] width 14 height 10
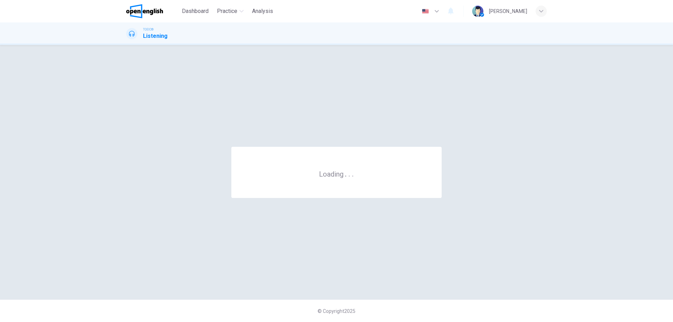
scroll to position [0, 0]
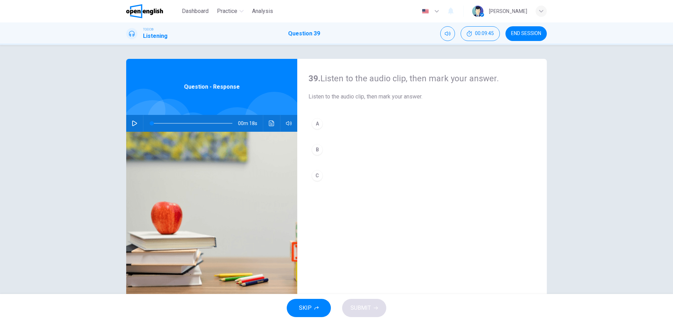
click at [134, 122] on icon "button" at bounding box center [135, 124] width 6 height 6
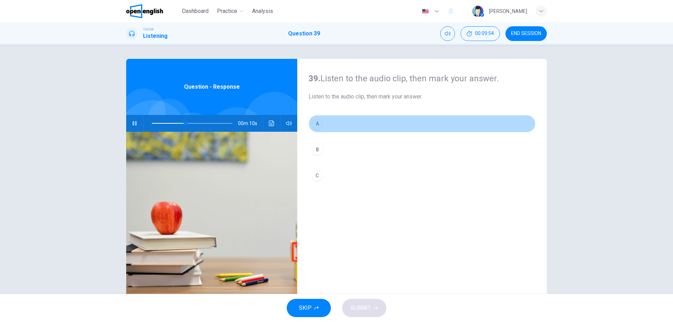
click at [315, 123] on div "A" at bounding box center [317, 123] width 11 height 11
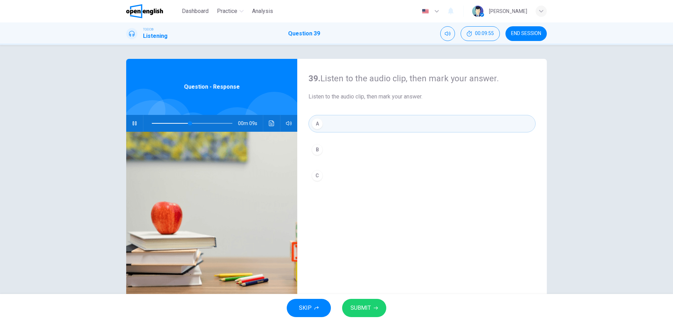
drag, startPoint x: 364, startPoint y: 309, endPoint x: 387, endPoint y: 322, distance: 26.8
click at [364, 308] on span "SUBMIT" at bounding box center [361, 308] width 20 height 10
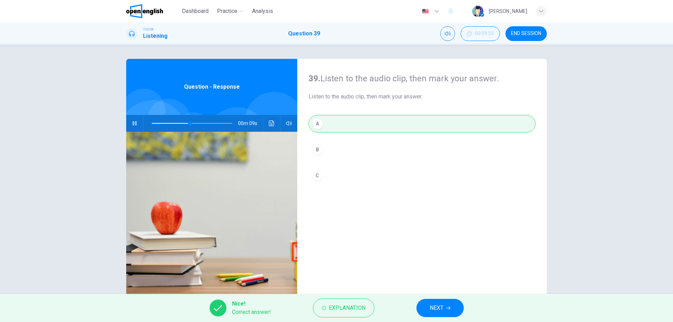
type input "**"
click at [439, 309] on span "NEXT" at bounding box center [437, 308] width 14 height 10
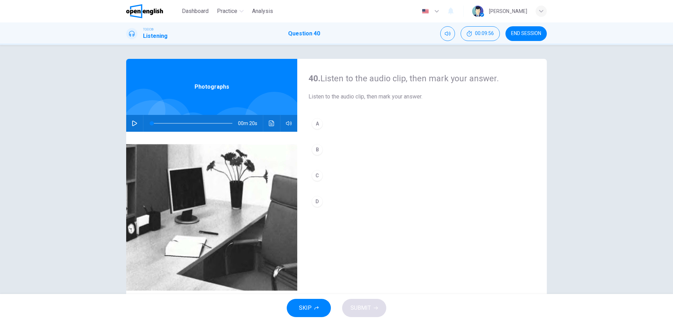
click at [133, 122] on icon "button" at bounding box center [134, 124] width 5 height 6
click at [315, 147] on div "B" at bounding box center [317, 149] width 11 height 11
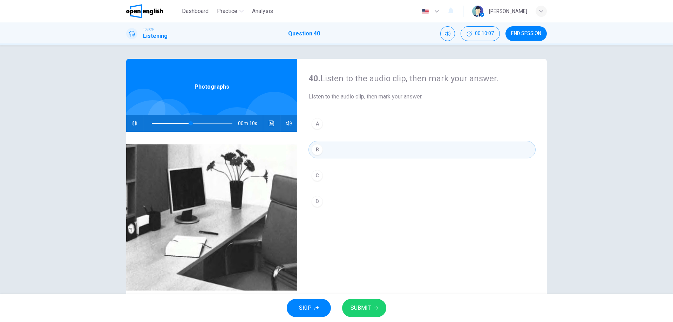
click at [363, 306] on span "SUBMIT" at bounding box center [361, 308] width 20 height 10
type input "**"
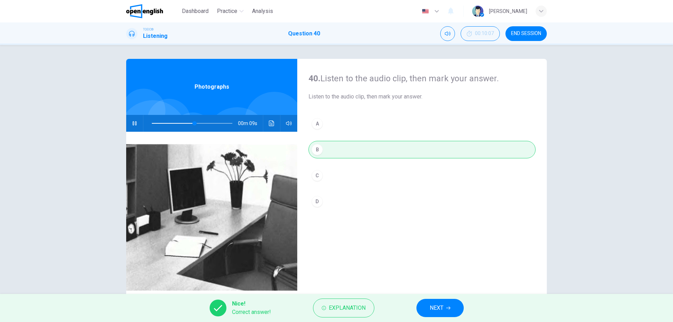
click at [427, 308] on button "NEXT" at bounding box center [439, 308] width 47 height 18
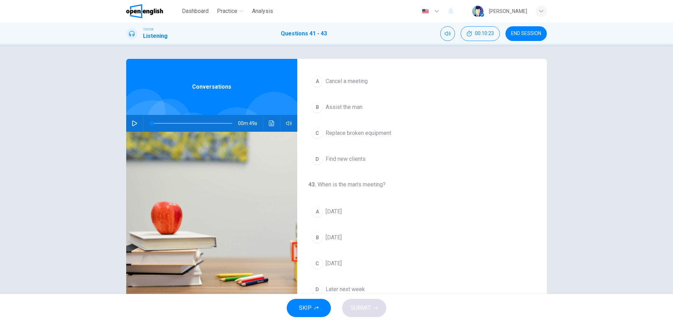
scroll to position [160, 0]
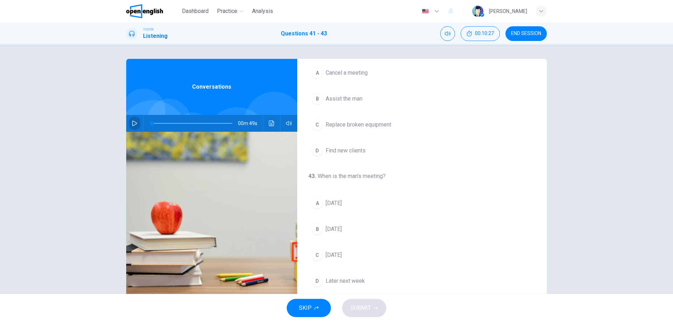
click at [129, 121] on button "button" at bounding box center [134, 123] width 11 height 17
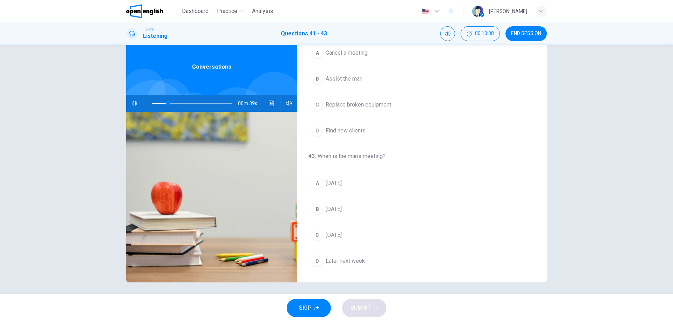
scroll to position [22, 0]
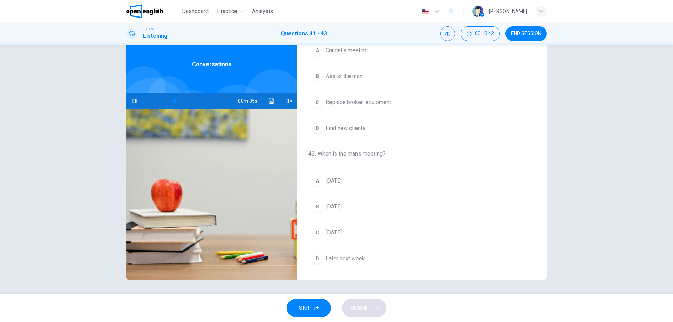
click at [317, 208] on div "B" at bounding box center [317, 206] width 11 height 11
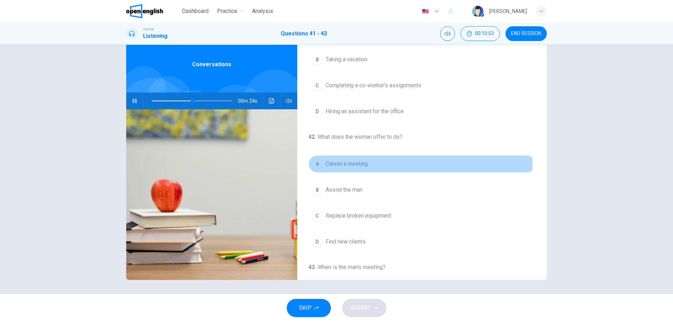
click at [317, 165] on div "A" at bounding box center [317, 163] width 11 height 11
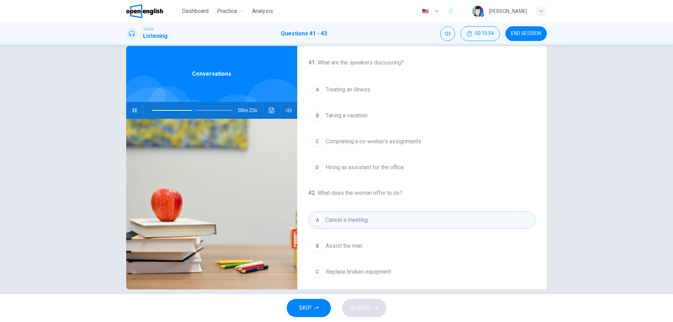
scroll to position [11, 0]
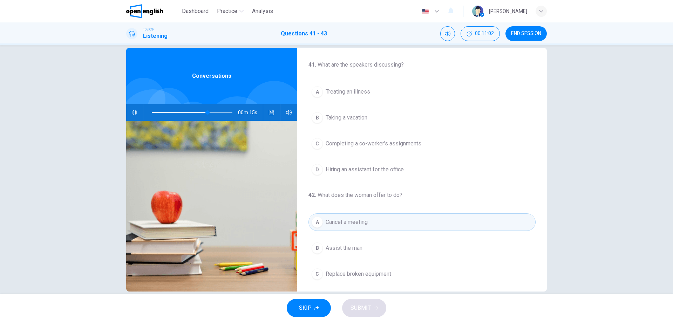
click at [153, 112] on span at bounding box center [180, 112] width 56 height 1
drag, startPoint x: 144, startPoint y: 111, endPoint x: 141, endPoint y: 110, distance: 4.0
click at [141, 110] on div "00m 49s" at bounding box center [211, 112] width 171 height 17
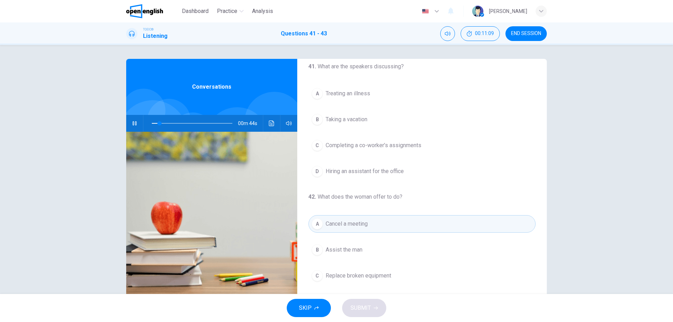
scroll to position [12, 0]
click at [318, 145] on div "C" at bounding box center [317, 142] width 11 height 11
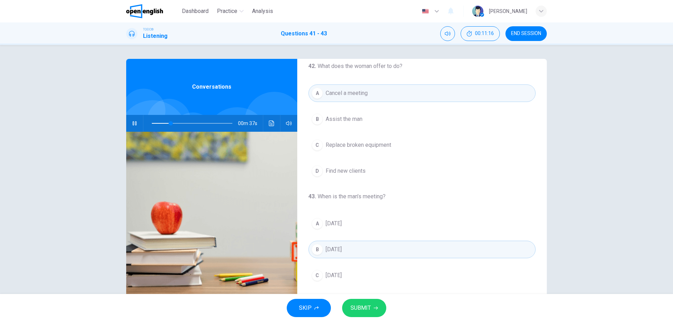
scroll to position [140, 0]
click at [361, 307] on span "SUBMIT" at bounding box center [361, 308] width 20 height 10
type input "**"
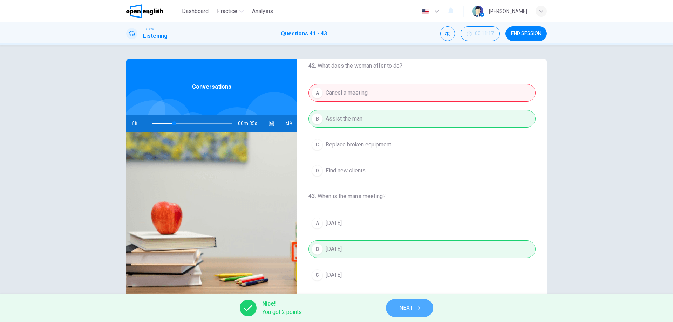
click at [416, 306] on button "NEXT" at bounding box center [409, 308] width 47 height 18
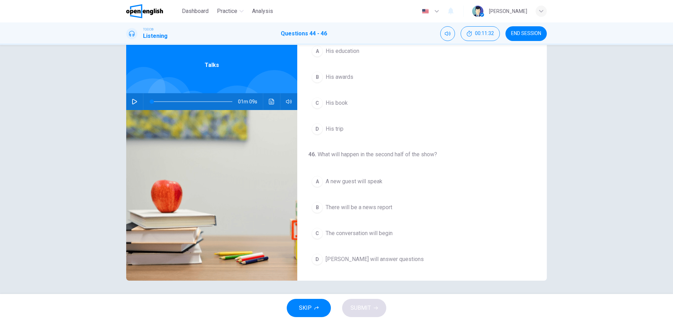
scroll to position [22, 0]
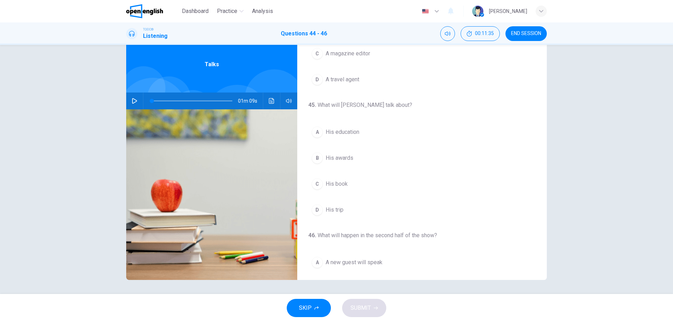
click at [132, 99] on icon "button" at bounding box center [135, 101] width 6 height 6
click at [317, 79] on div "A" at bounding box center [317, 80] width 11 height 11
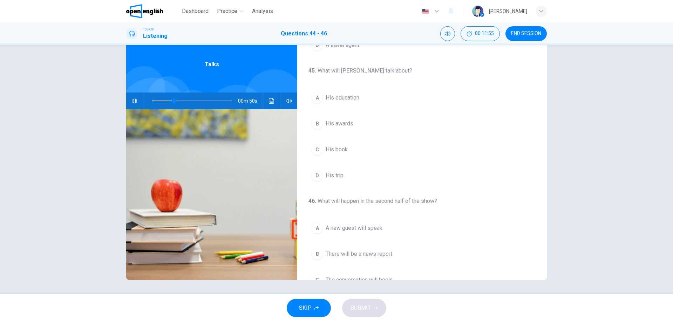
scroll to position [105, 0]
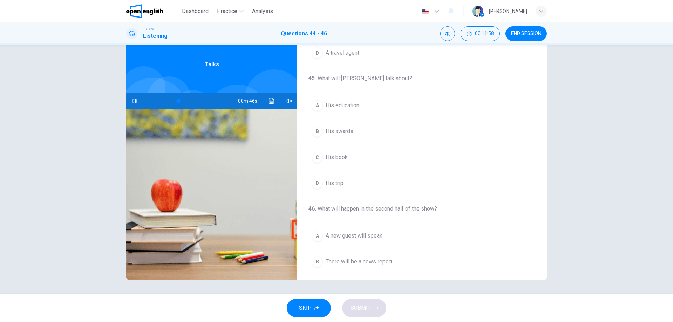
click at [318, 130] on div "B" at bounding box center [317, 131] width 11 height 11
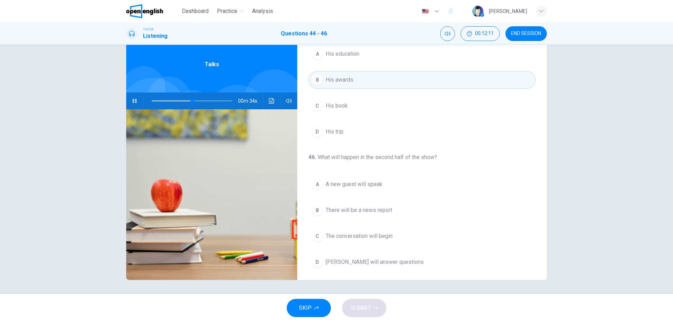
scroll to position [160, 0]
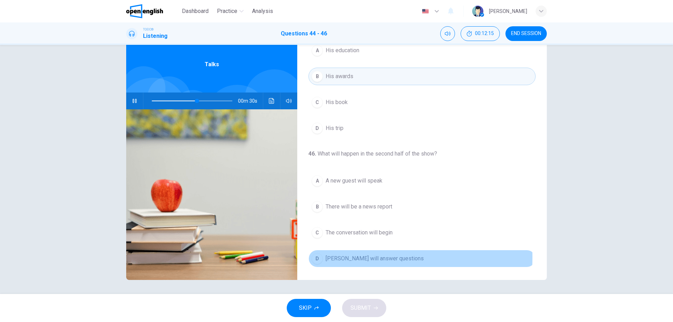
click at [316, 257] on div "D" at bounding box center [317, 258] width 11 height 11
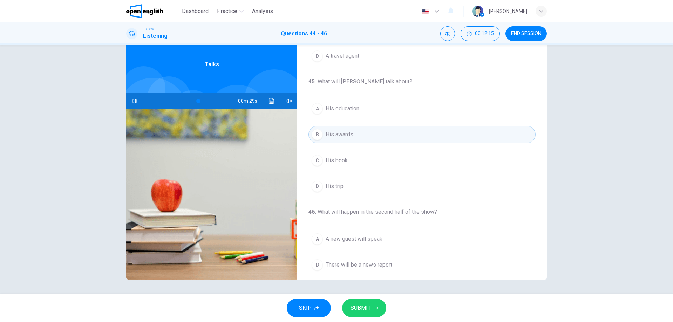
scroll to position [102, 0]
click at [164, 101] on span at bounding box center [192, 101] width 81 height 10
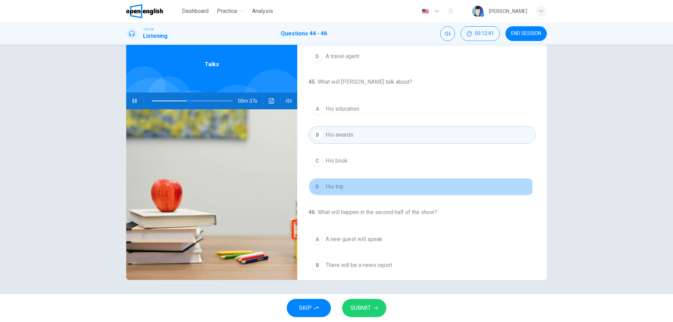
click at [313, 185] on div "D" at bounding box center [317, 186] width 11 height 11
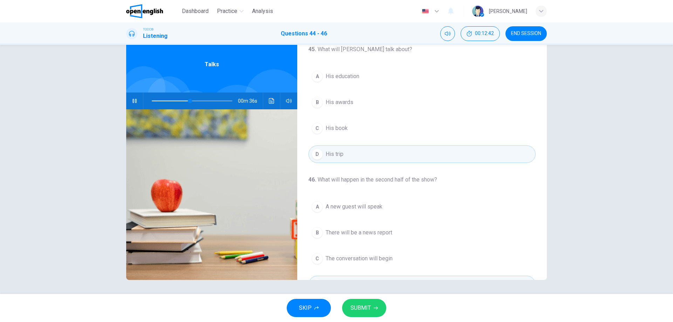
scroll to position [149, 0]
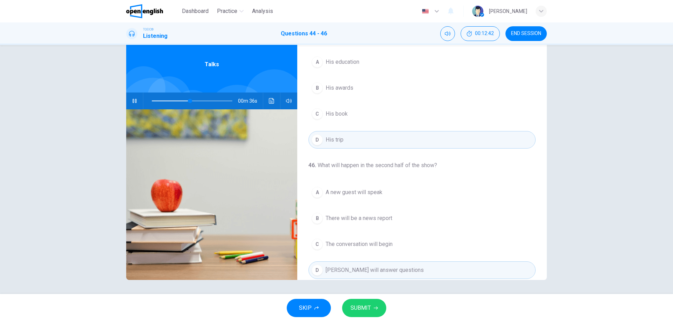
drag, startPoint x: 357, startPoint y: 307, endPoint x: 374, endPoint y: 313, distance: 17.7
click at [357, 307] on span "SUBMIT" at bounding box center [361, 308] width 20 height 10
type input "**"
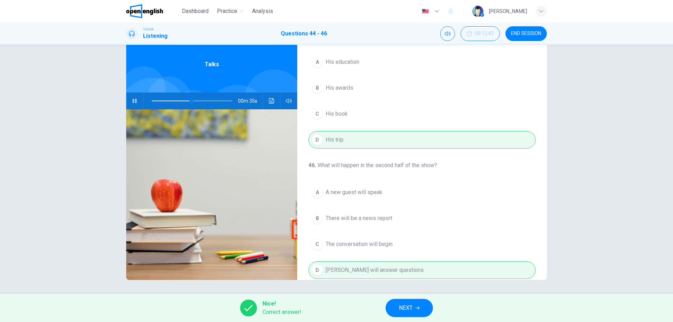
click at [410, 306] on span "NEXT" at bounding box center [406, 308] width 14 height 10
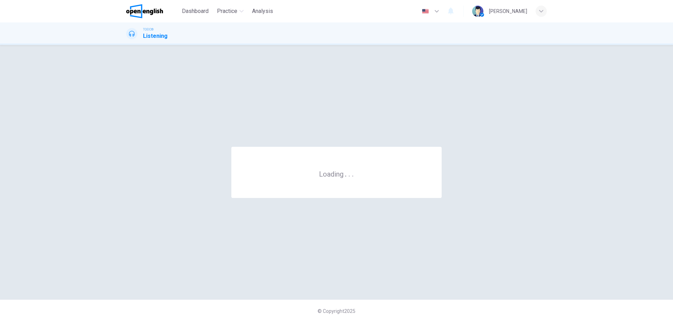
scroll to position [0, 0]
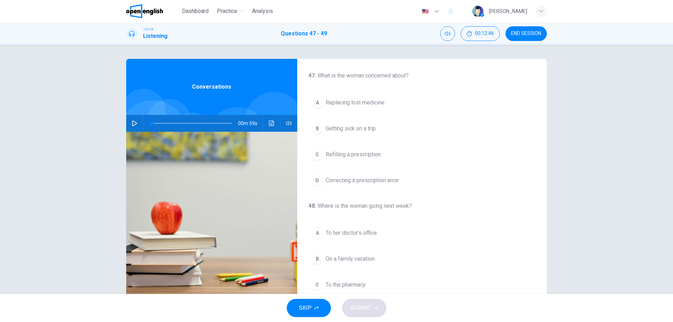
click at [525, 32] on span "END SESSION" at bounding box center [526, 34] width 30 height 6
